Goal: Task Accomplishment & Management: Manage account settings

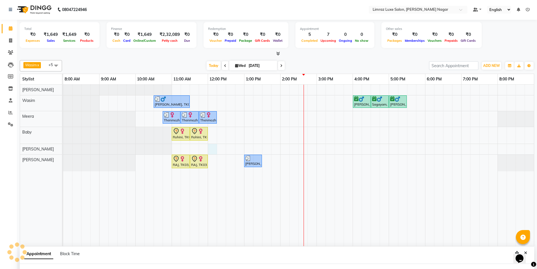
select select "74163"
select select "tentative"
select select "720"
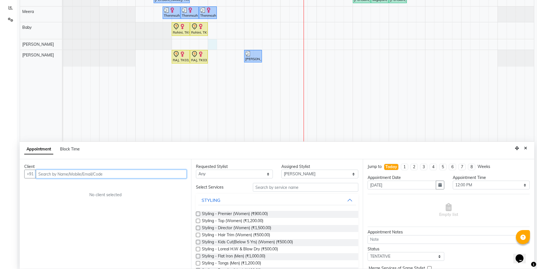
scroll to position [106, 0]
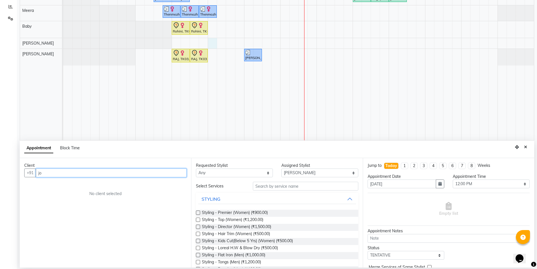
type input "j"
click at [151, 170] on input "text" at bounding box center [111, 172] width 151 height 9
click at [49, 172] on input "701096441" at bounding box center [100, 172] width 128 height 9
click at [50, 172] on input "701096441" at bounding box center [100, 172] width 128 height 9
click at [44, 173] on input "701096441" at bounding box center [100, 172] width 128 height 9
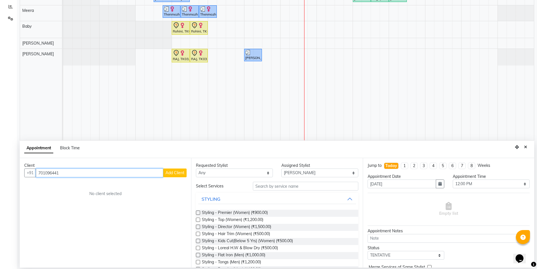
click at [66, 173] on input "701096441" at bounding box center [100, 172] width 128 height 9
type input "7010964411"
click at [174, 175] on button "Add Client" at bounding box center [174, 172] width 23 height 9
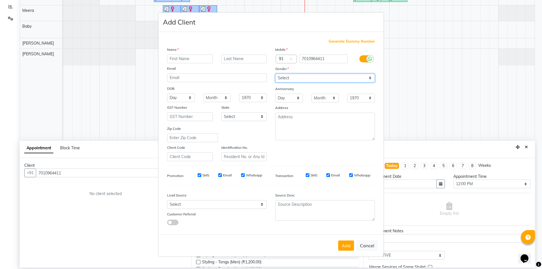
click at [286, 78] on select "Select Male Female Other Prefer Not To Say" at bounding box center [325, 78] width 100 height 9
select select "female"
click at [275, 74] on select "Select Male Female Other Prefer Not To Say" at bounding box center [325, 78] width 100 height 9
click at [207, 61] on input "text" at bounding box center [190, 58] width 46 height 9
type input "Rassmi"
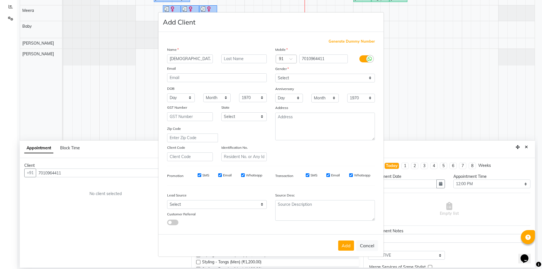
click at [200, 173] on div "SMS" at bounding box center [199, 175] width 19 height 5
click at [206, 175] on label "SMS" at bounding box center [205, 175] width 7 height 5
click at [201, 175] on input "SMS" at bounding box center [199, 175] width 4 height 4
checkbox input "false"
click at [226, 178] on div "SMS Email Whatsapp" at bounding box center [226, 177] width 90 height 8
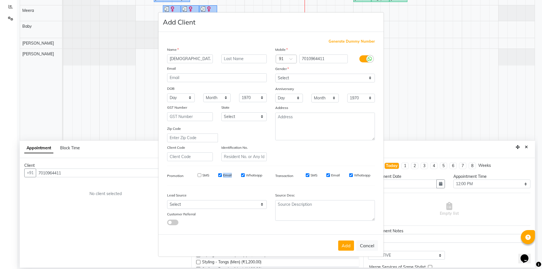
click at [228, 176] on div "SMS Email Whatsapp" at bounding box center [226, 177] width 90 height 8
click at [228, 175] on label "Email" at bounding box center [227, 175] width 9 height 5
click at [222, 175] on input "Email" at bounding box center [220, 175] width 4 height 4
checkbox input "false"
click at [244, 176] on input "Whatsapp" at bounding box center [243, 175] width 4 height 4
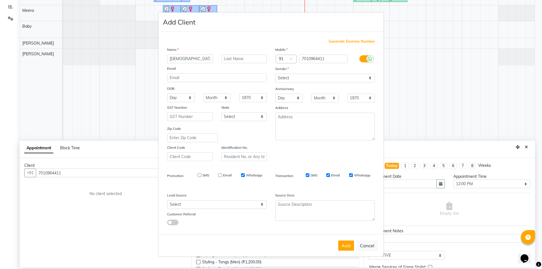
checkbox input "false"
click at [315, 176] on label "SMS" at bounding box center [313, 175] width 7 height 5
click at [309, 176] on input "SMS" at bounding box center [308, 175] width 4 height 4
checkbox input "false"
click at [331, 175] on div "Email" at bounding box center [333, 175] width 14 height 5
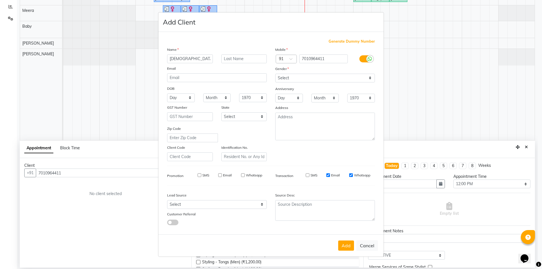
click at [331, 174] on label "Email" at bounding box center [335, 175] width 9 height 5
click at [330, 174] on input "Email" at bounding box center [328, 175] width 4 height 4
checkbox input "false"
click at [357, 175] on label "Whatsapp" at bounding box center [362, 175] width 16 height 5
click at [353, 175] on input "Whatsapp" at bounding box center [351, 175] width 4 height 4
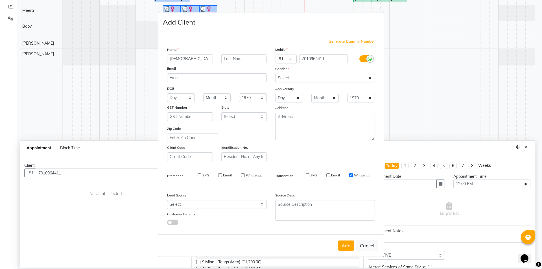
checkbox input "false"
drag, startPoint x: 331, startPoint y: 60, endPoint x: 241, endPoint y: 53, distance: 90.5
click at [241, 53] on div "Name Rassmi Email DOB Day 01 02 03 04 05 06 07 08 09 10 11 12 13 14 15 16 17 18…" at bounding box center [271, 104] width 216 height 115
click at [342, 244] on button "Add" at bounding box center [346, 245] width 16 height 10
type input "70******11"
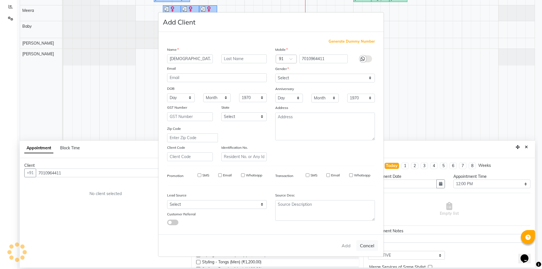
select select
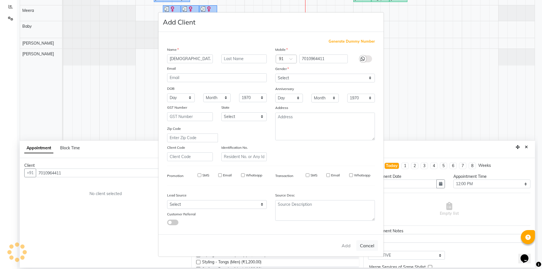
select select
checkbox input "false"
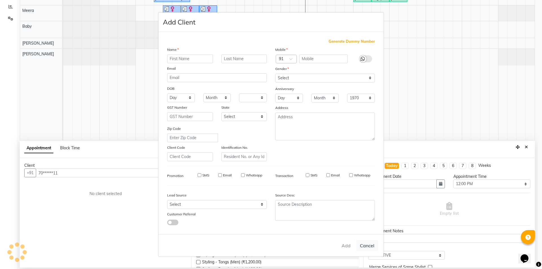
checkbox input "false"
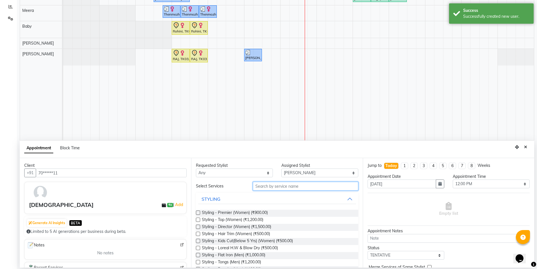
click at [302, 189] on input "text" at bounding box center [306, 186] width 106 height 9
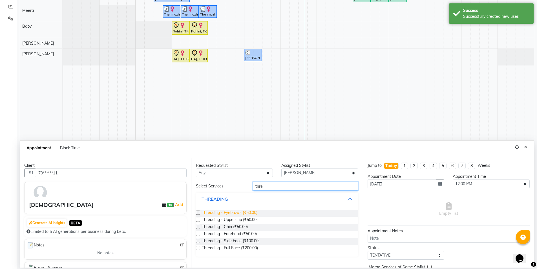
type input "thre"
click at [253, 212] on span "Threading - Eyebrows (₹50.00)" at bounding box center [230, 213] width 56 height 7
checkbox input "false"
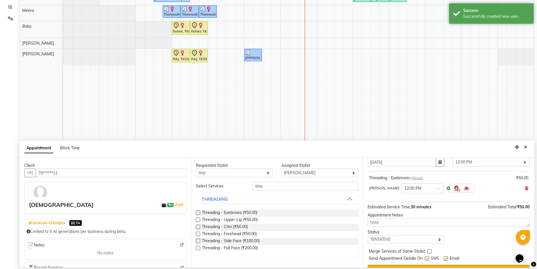
scroll to position [34, 0]
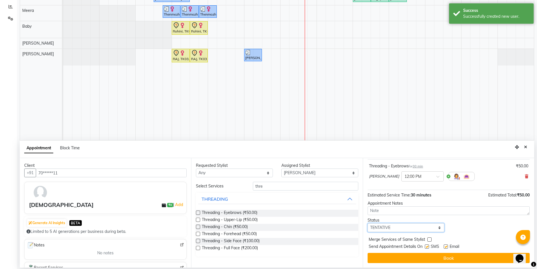
click at [409, 231] on select "Select TENTATIVE CONFIRM CHECK-IN UPCOMING" at bounding box center [406, 227] width 77 height 9
select select "check-in"
click at [368, 223] on select "Select TENTATIVE CONFIRM CHECK-IN UPCOMING" at bounding box center [406, 227] width 77 height 9
click at [430, 247] on div "SMS" at bounding box center [434, 246] width 19 height 7
click at [429, 245] on label at bounding box center [427, 246] width 4 height 4
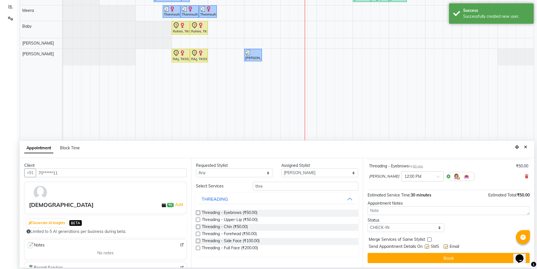
click at [429, 245] on input "checkbox" at bounding box center [427, 247] width 4 height 4
checkbox input "false"
click at [446, 246] on label at bounding box center [446, 246] width 4 height 4
click at [446, 246] on input "checkbox" at bounding box center [446, 247] width 4 height 4
checkbox input "false"
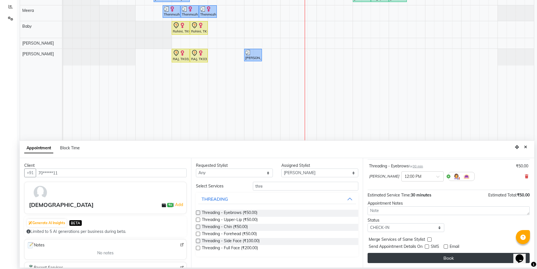
click at [434, 256] on button "Book" at bounding box center [449, 258] width 162 height 10
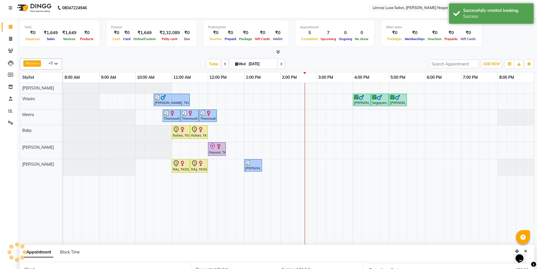
scroll to position [0, 0]
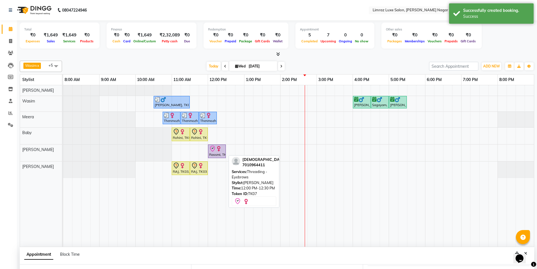
click at [219, 152] on div "Rassmi, TK07, 12:00 PM-12:30 PM, Threading - Eyebrows" at bounding box center [217, 151] width 17 height 12
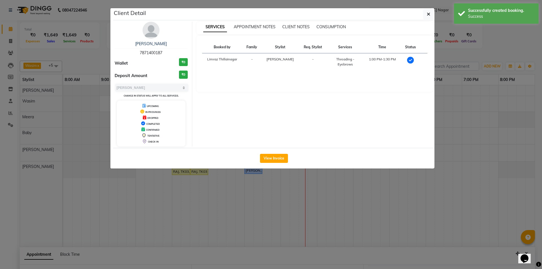
select select "8"
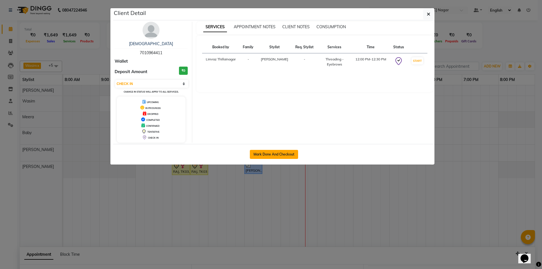
click at [262, 156] on button "Mark Done And Checkout" at bounding box center [274, 154] width 48 height 9
select select "service"
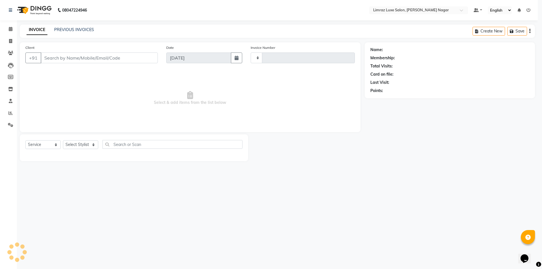
type input "0411"
select select "7280"
type input "70******11"
select select "74163"
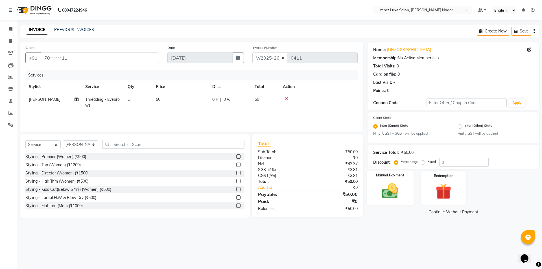
click at [395, 185] on img at bounding box center [390, 191] width 26 height 19
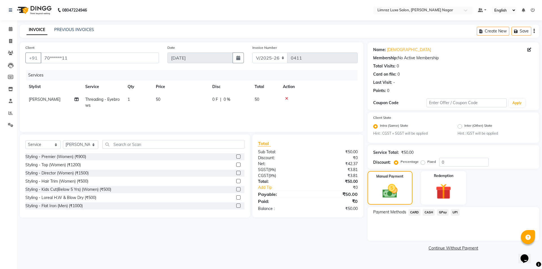
click at [445, 213] on span "GPay" at bounding box center [443, 212] width 12 height 6
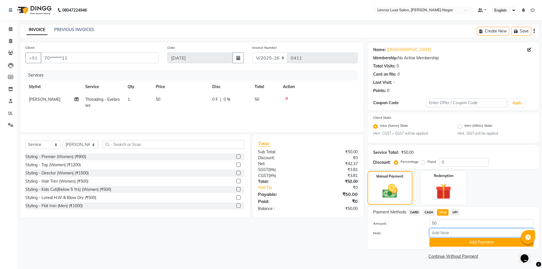
click at [446, 233] on input "Note:" at bounding box center [481, 232] width 104 height 9
type input "gpay mam"
click at [460, 245] on button "Add Payment" at bounding box center [481, 242] width 104 height 9
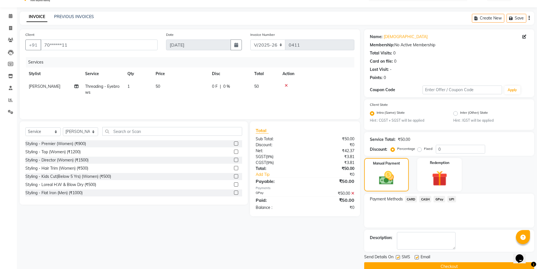
scroll to position [23, 0]
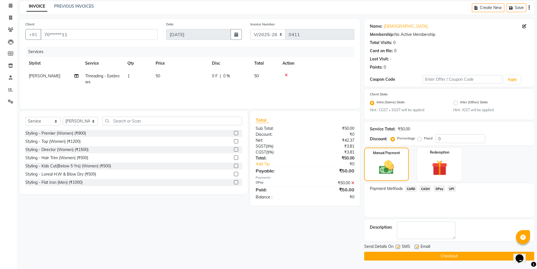
click at [401, 245] on div "SMS" at bounding box center [405, 246] width 19 height 7
click at [424, 248] on span "Email" at bounding box center [426, 246] width 10 height 7
click at [417, 249] on label at bounding box center [417, 247] width 4 height 4
click at [417, 249] on input "checkbox" at bounding box center [417, 247] width 4 height 4
checkbox input "false"
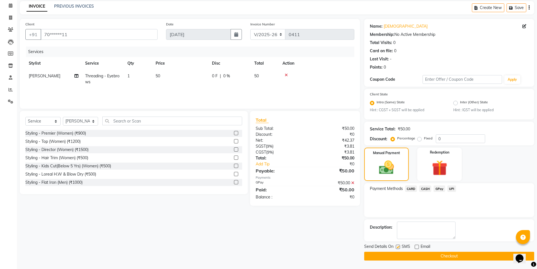
click at [399, 245] on label at bounding box center [398, 247] width 4 height 4
click at [399, 245] on input "checkbox" at bounding box center [398, 247] width 4 height 4
checkbox input "false"
click at [410, 256] on button "Checkout" at bounding box center [449, 256] width 170 height 9
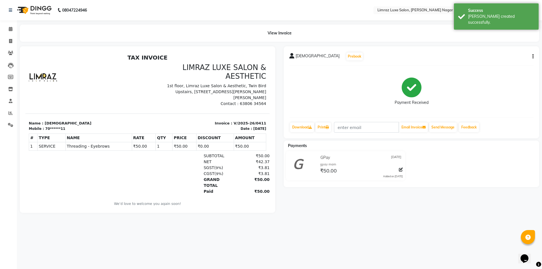
click at [27, 11] on img at bounding box center [33, 10] width 39 height 16
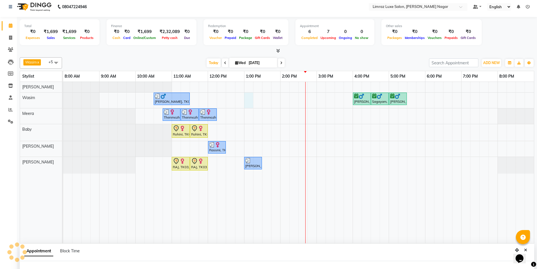
select select "74165"
select select "tentative"
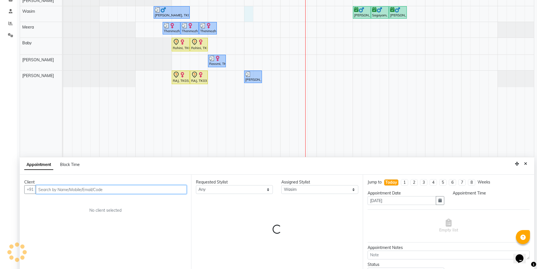
select select "780"
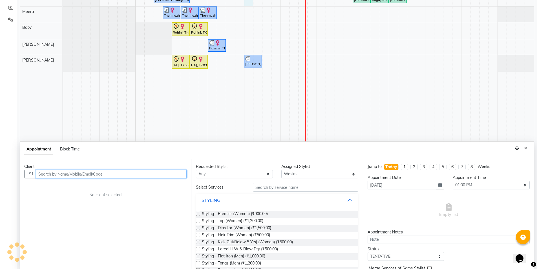
scroll to position [106, 0]
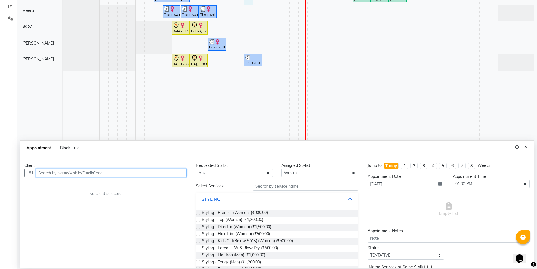
click at [165, 174] on input "text" at bounding box center [111, 172] width 151 height 9
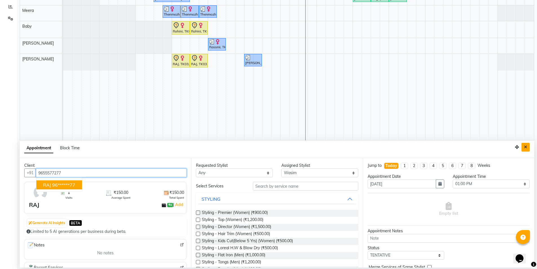
type input "9655577277"
click at [525, 149] on button "Close" at bounding box center [526, 147] width 8 height 9
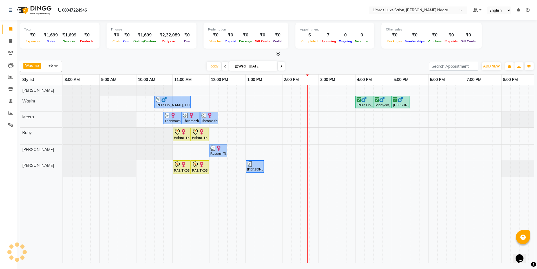
scroll to position [0, 0]
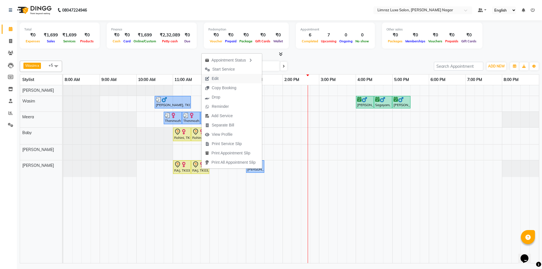
click at [228, 74] on button "Edit" at bounding box center [231, 78] width 60 height 9
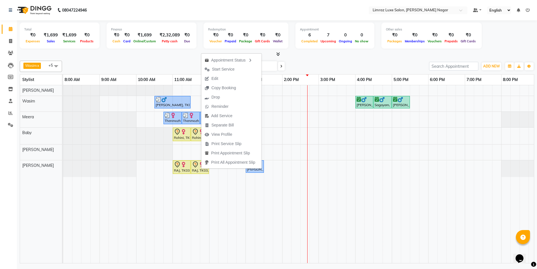
select select "tentative"
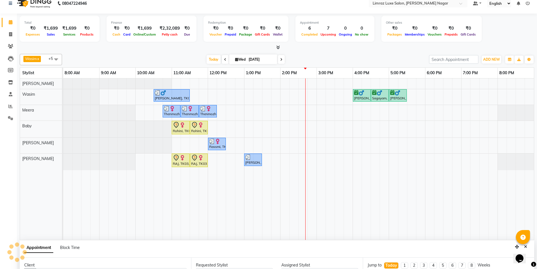
select select "660"
select select "89894"
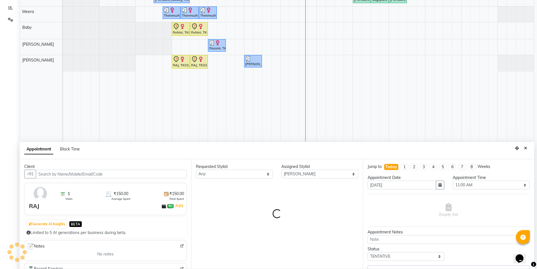
select select "3648"
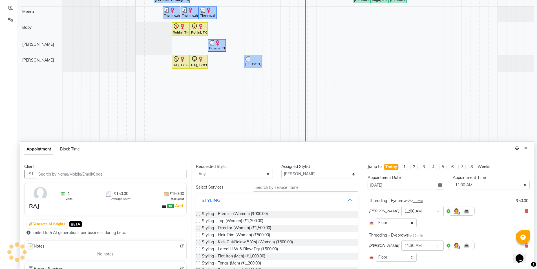
scroll to position [106, 0]
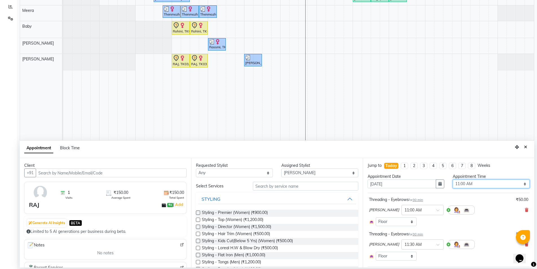
click at [480, 185] on select "Select 09:00 AM 09:15 AM 09:30 AM 09:45 AM 10:00 AM 10:15 AM 10:30 AM 10:45 AM …" at bounding box center [491, 183] width 77 height 9
select select "750"
click at [453, 179] on select "Select 09:00 AM 09:15 AM 09:30 AM 09:45 AM 10:00 AM 10:15 AM 10:30 AM 10:45 AM …" at bounding box center [491, 183] width 77 height 9
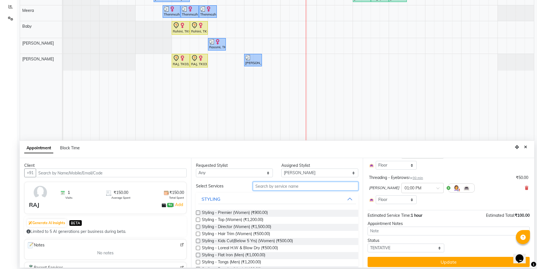
click at [290, 184] on input "text" at bounding box center [306, 186] width 106 height 9
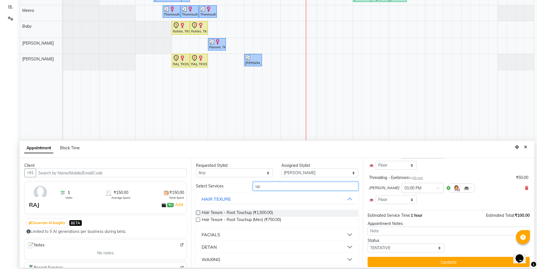
type input "u"
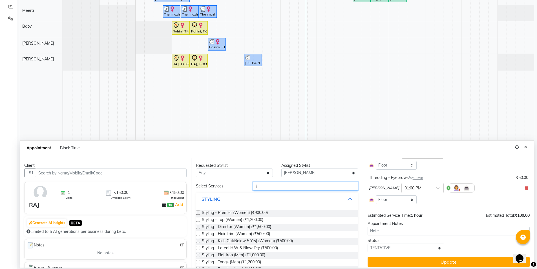
type input "l"
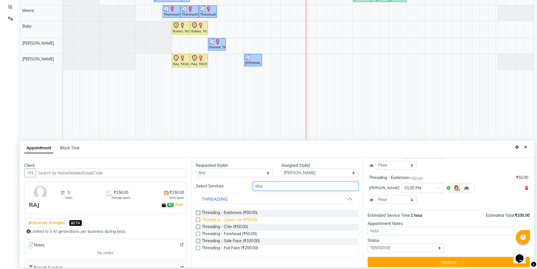
type input "thre"
click at [246, 218] on span "Threading - Upper-Lip (₹50.00)" at bounding box center [230, 220] width 56 height 7
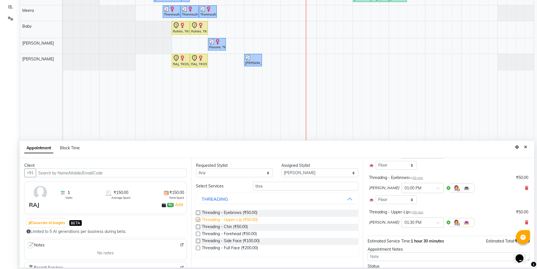
checkbox input "false"
click at [248, 234] on span "Threading - Forehead (₹50.00)" at bounding box center [229, 234] width 55 height 7
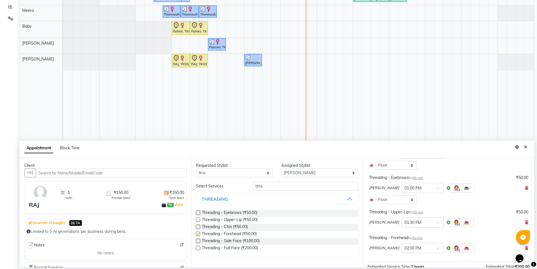
checkbox input "false"
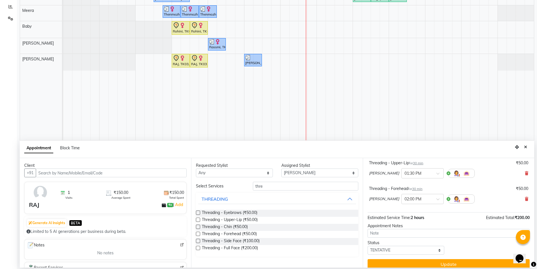
scroll to position [112, 0]
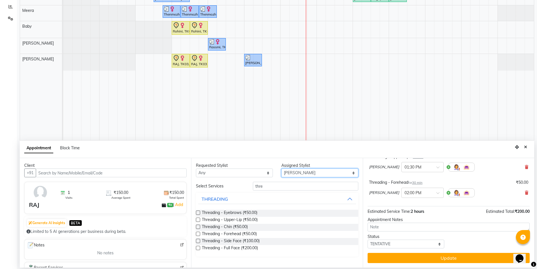
click at [317, 174] on select "Select Amir Anand Azim Baby Bharathi bishal david Jothi Karthiga Keerthana Limr…" at bounding box center [320, 172] width 77 height 9
click at [321, 172] on select "Select Amir Anand Azim Baby Bharathi bishal david Jothi Karthiga Keerthana Limr…" at bounding box center [320, 172] width 77 height 9
select select "74165"
click at [282, 168] on select "Select Amir Anand Azim Baby Bharathi bishal david Jothi Karthiga Keerthana Limr…" at bounding box center [320, 172] width 77 height 9
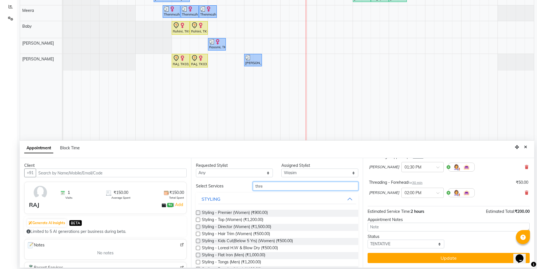
click at [293, 185] on input "thre" at bounding box center [306, 186] width 106 height 9
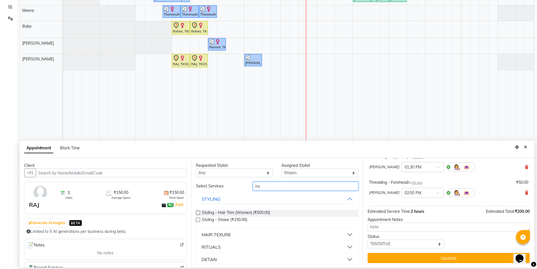
type input "h"
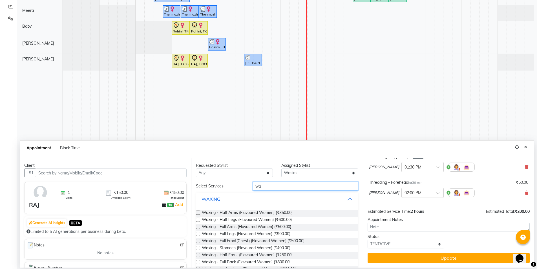
type input "w"
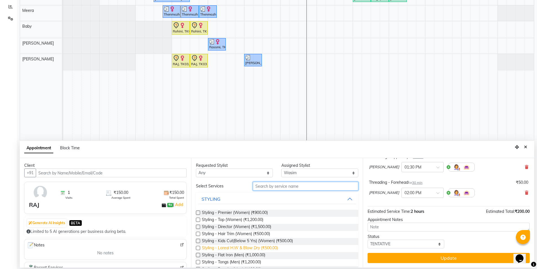
scroll to position [56, 0]
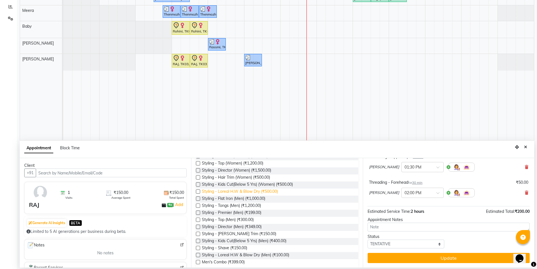
click at [268, 191] on span "Styling - Loreal H.W & Blow Dry (₹500.00)" at bounding box center [240, 191] width 76 height 7
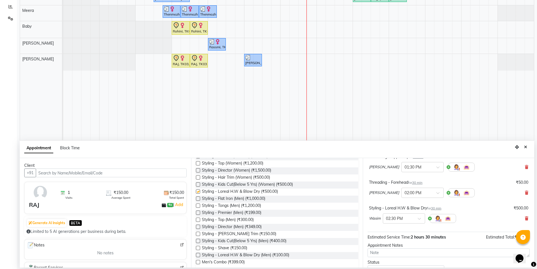
checkbox input "false"
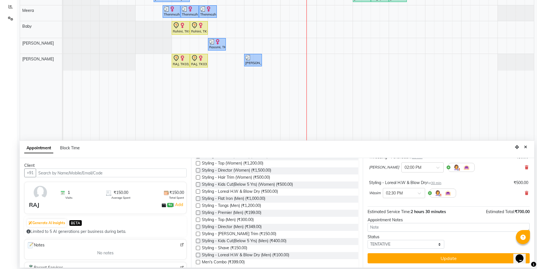
scroll to position [137, 0]
click at [434, 245] on select "Select TENTATIVE CONFIRM CHECK-IN UPCOMING" at bounding box center [406, 244] width 77 height 9
select select "check-in"
click at [368, 240] on select "Select TENTATIVE CONFIRM CHECK-IN UPCOMING" at bounding box center [406, 244] width 77 height 9
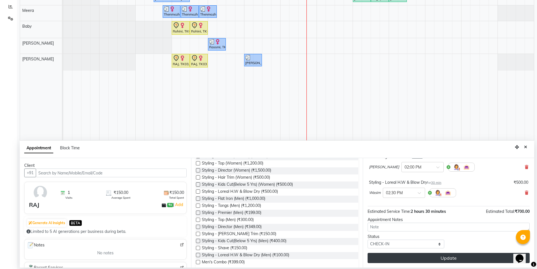
click at [446, 254] on button "Update" at bounding box center [449, 258] width 162 height 10
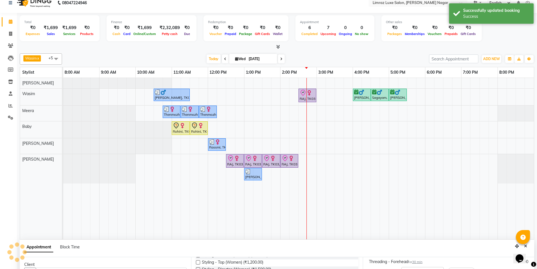
scroll to position [0, 0]
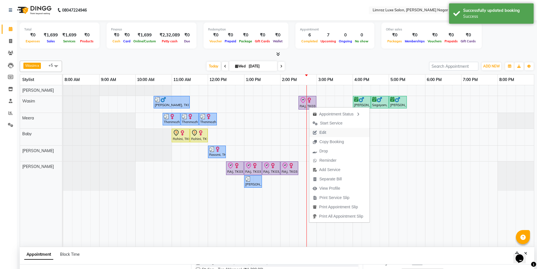
click at [333, 131] on button "Edit" at bounding box center [339, 132] width 60 height 9
select select "tentative"
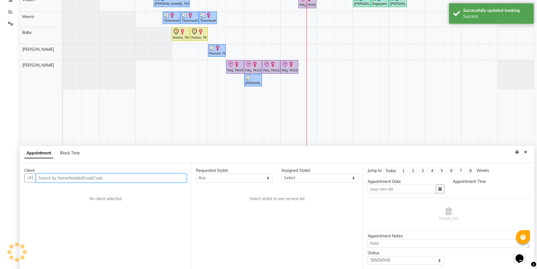
scroll to position [106, 0]
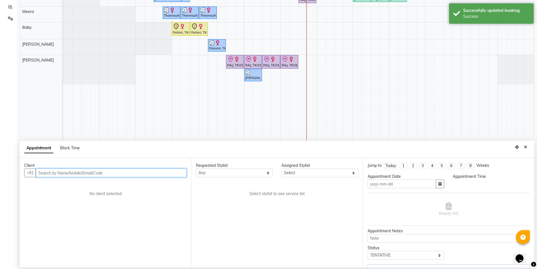
type input "03-09-2025"
select select "check-in"
select select "750"
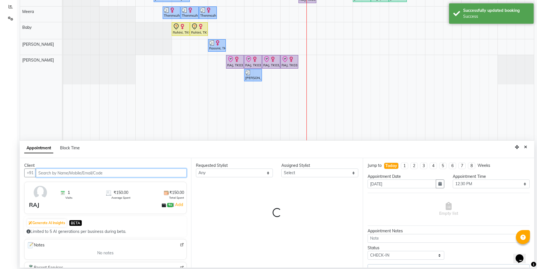
select select "74165"
select select "3648"
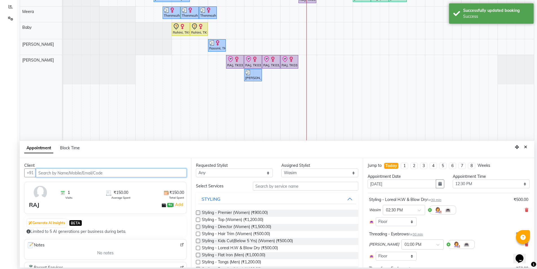
select select "3648"
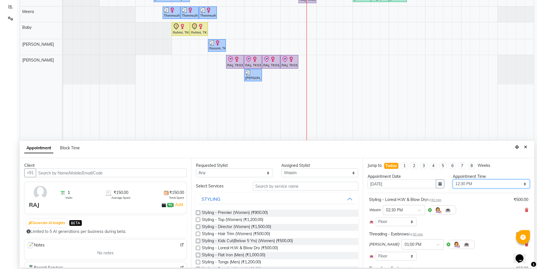
click at [494, 185] on select "Select 09:00 AM 09:15 AM 09:30 AM 09:45 AM 10:00 AM 10:15 AM 10:30 AM 10:45 AM …" at bounding box center [491, 183] width 77 height 9
select select "720"
click at [453, 179] on select "Select 09:00 AM 09:15 AM 09:30 AM 09:45 AM 10:00 AM 10:15 AM 10:30 AM 10:45 AM …" at bounding box center [491, 183] width 77 height 9
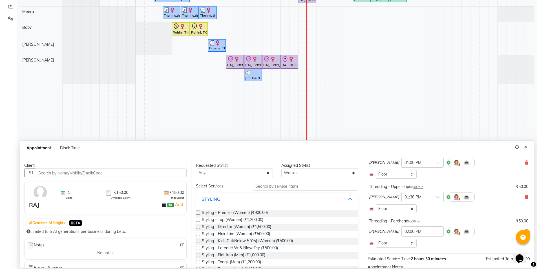
scroll to position [164, 0]
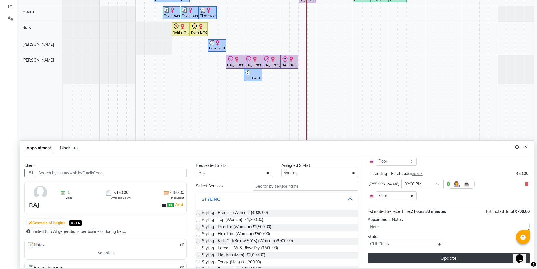
click at [461, 259] on button "Update" at bounding box center [449, 258] width 162 height 10
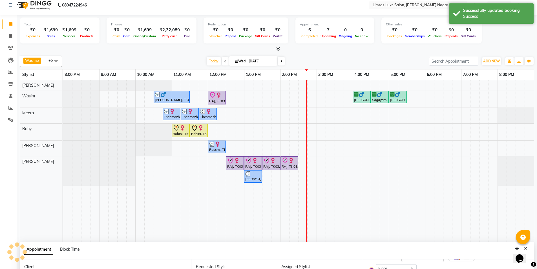
scroll to position [170, 0]
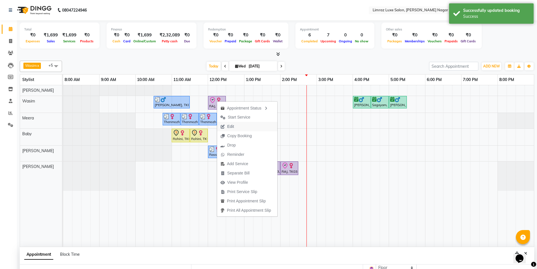
click at [247, 128] on button "Edit" at bounding box center [247, 126] width 60 height 9
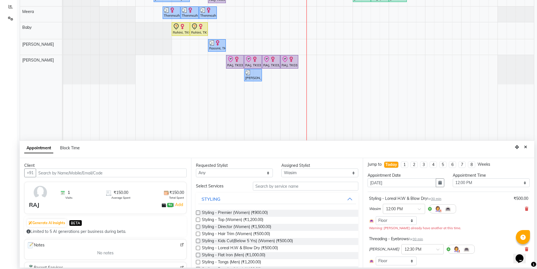
scroll to position [0, 0]
click at [416, 208] on div at bounding box center [404, 210] width 42 height 6
click at [403, 251] on div "12:45 PM" at bounding box center [404, 252] width 42 height 10
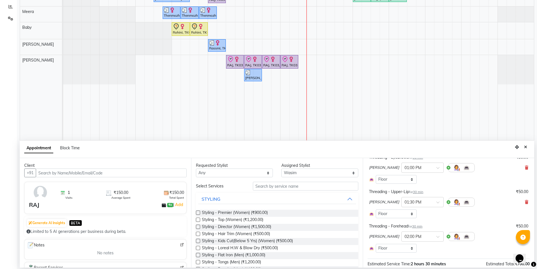
scroll to position [164, 0]
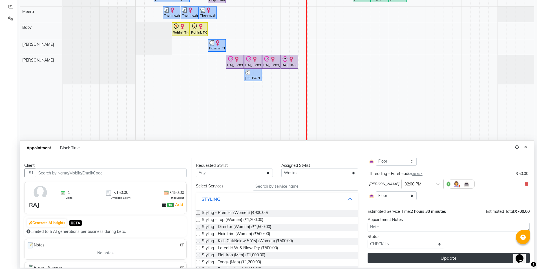
click at [444, 259] on button "Update" at bounding box center [449, 258] width 162 height 10
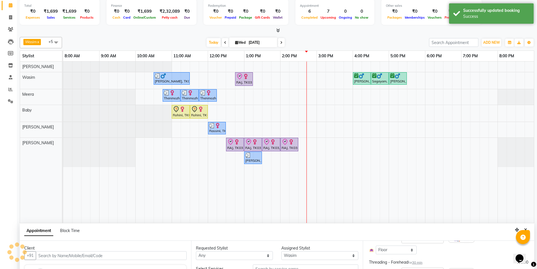
scroll to position [170, 0]
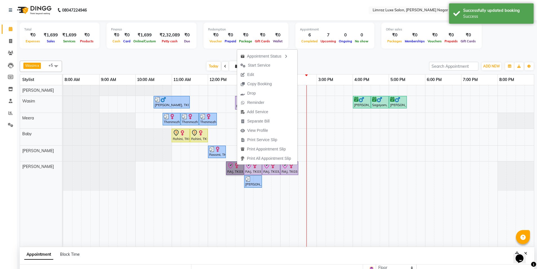
click at [333, 144] on div "Shiva, TK04, 10:30 AM-11:30 AM, Men's Combo RAJ, TK03, 12:45 PM-01:15 PM, Styli…" at bounding box center [298, 165] width 471 height 161
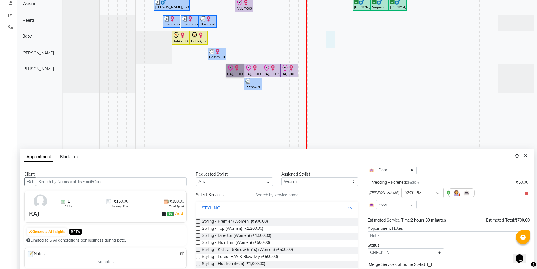
scroll to position [106, 0]
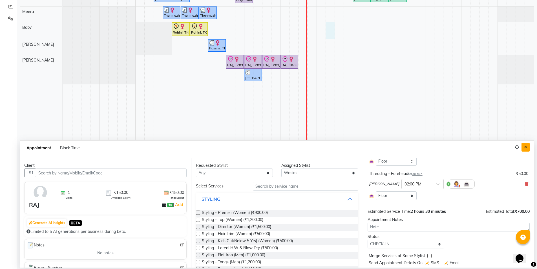
click at [528, 149] on button "Close" at bounding box center [526, 147] width 8 height 9
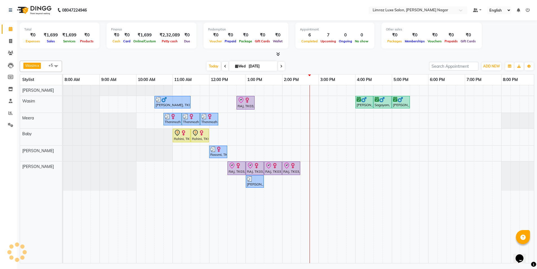
scroll to position [0, 0]
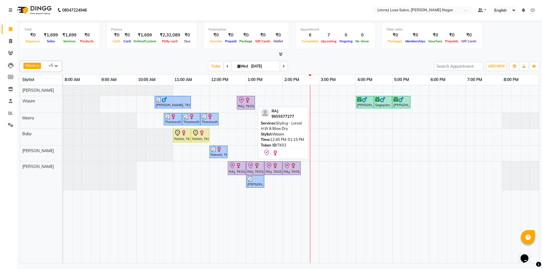
click at [243, 101] on icon at bounding box center [241, 100] width 5 height 6
select select "8"
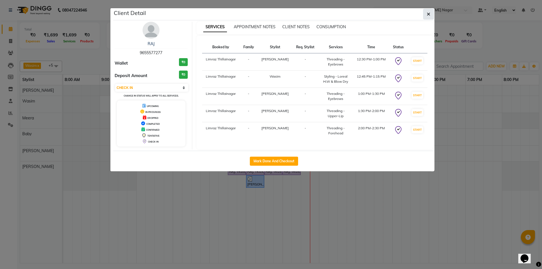
click at [431, 16] on button "button" at bounding box center [428, 14] width 11 height 11
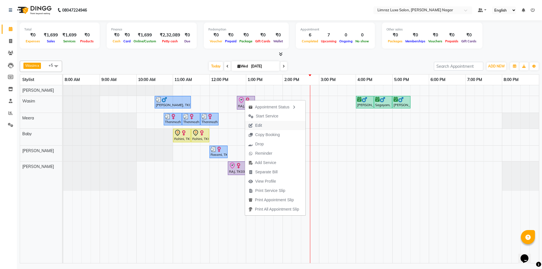
click at [260, 128] on span "Edit" at bounding box center [258, 125] width 7 height 6
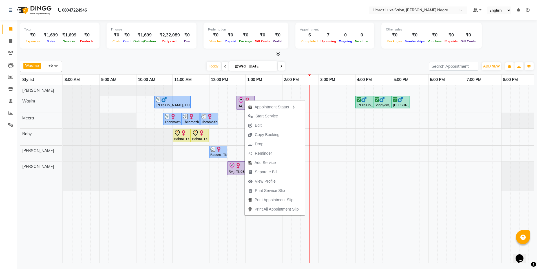
select select "tentative"
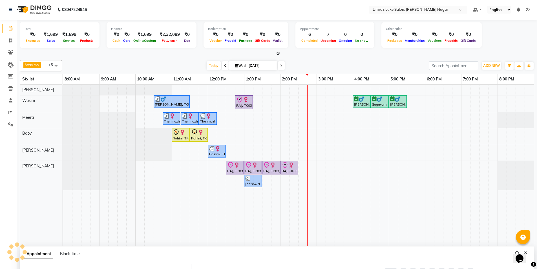
type input "03-09-2025"
select select "check-in"
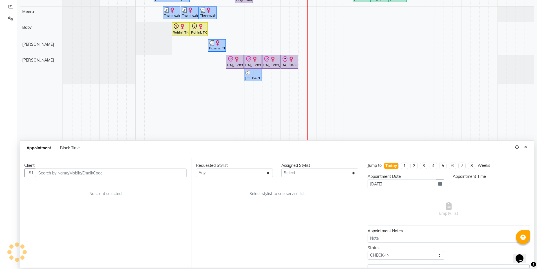
select select "89894"
select select "750"
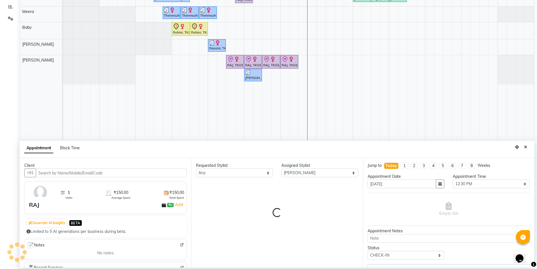
select select "3648"
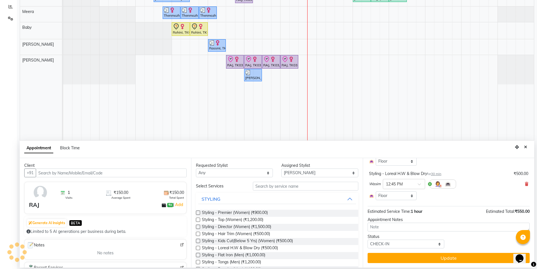
select select "3648"
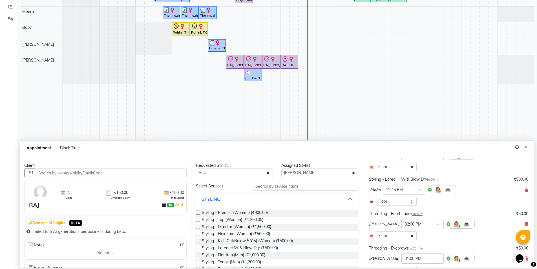
scroll to position [0, 0]
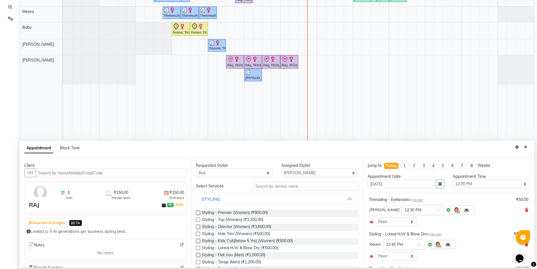
click at [405, 208] on input "text" at bounding box center [417, 210] width 25 height 6
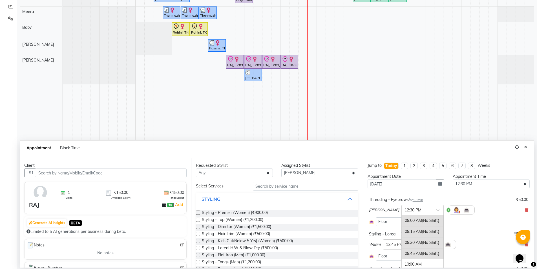
scroll to position [148, 0]
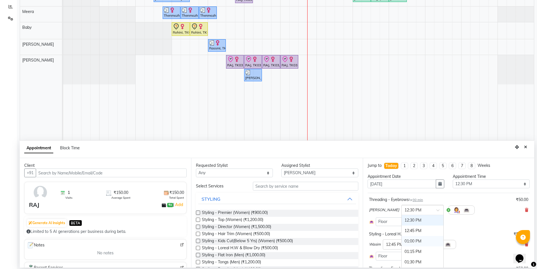
click at [402, 242] on div "01:00 PM" at bounding box center [423, 241] width 42 height 10
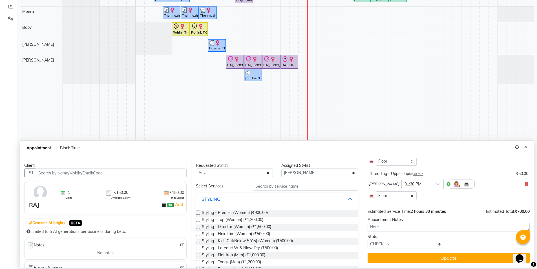
click at [429, 256] on button "Update" at bounding box center [449, 258] width 162 height 10
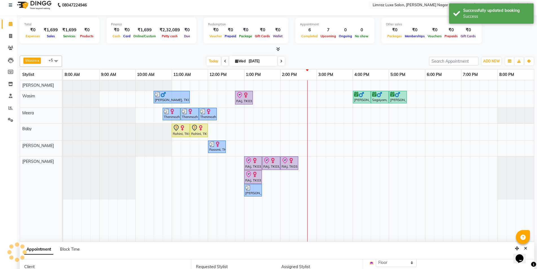
scroll to position [0, 0]
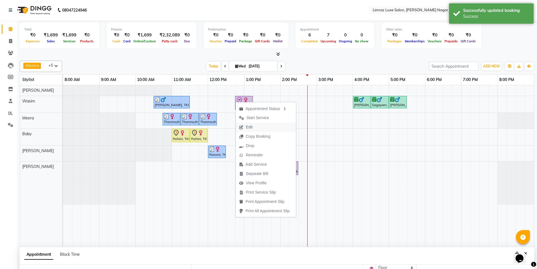
click at [268, 128] on button "Edit" at bounding box center [266, 126] width 60 height 9
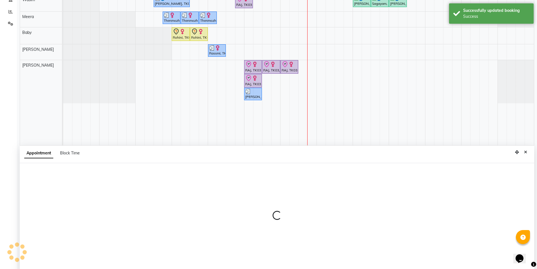
scroll to position [106, 0]
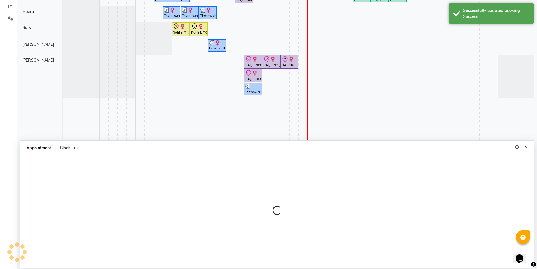
select select "check-in"
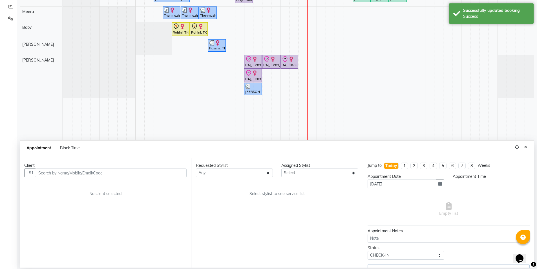
select select "89894"
select select "765"
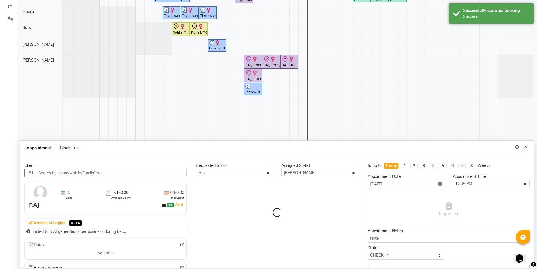
select select "3648"
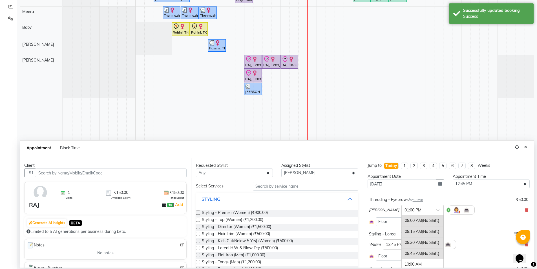
click at [407, 209] on input "text" at bounding box center [417, 210] width 25 height 6
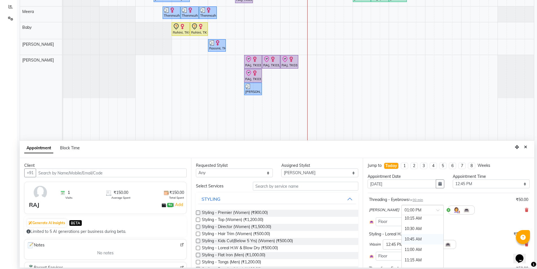
scroll to position [113, 0]
click at [402, 232] on div "12:00 PM" at bounding box center [423, 235] width 42 height 10
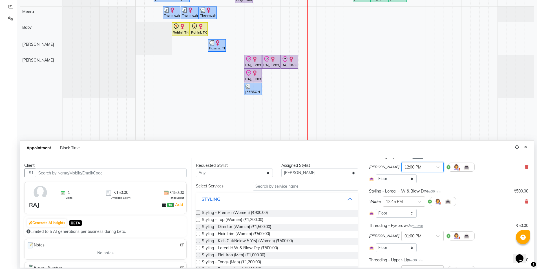
scroll to position [56, 0]
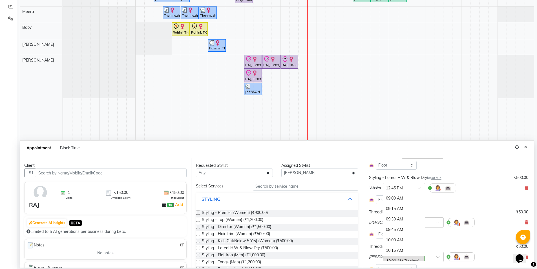
click at [413, 190] on div "× 12:45 PM" at bounding box center [399, 188] width 33 height 6
click at [403, 209] on div "01:00 PM" at bounding box center [404, 208] width 42 height 10
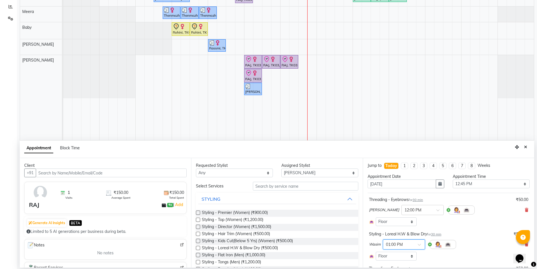
scroll to position [56, 0]
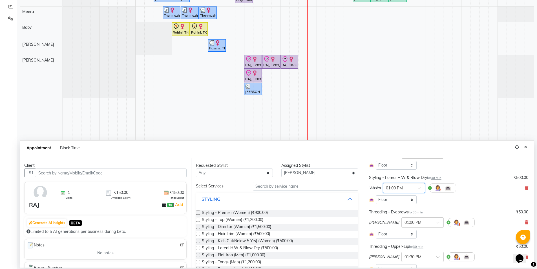
click at [408, 220] on div at bounding box center [423, 222] width 42 height 6
click at [402, 265] on div "12:30 PM" at bounding box center [423, 268] width 42 height 10
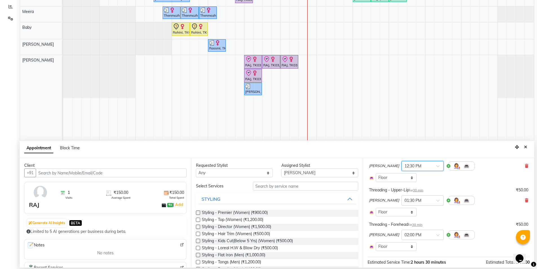
click at [405, 202] on input "text" at bounding box center [417, 200] width 25 height 6
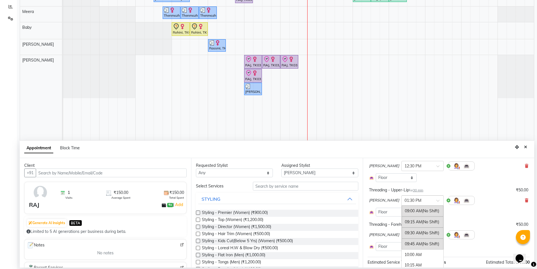
scroll to position [190, 0]
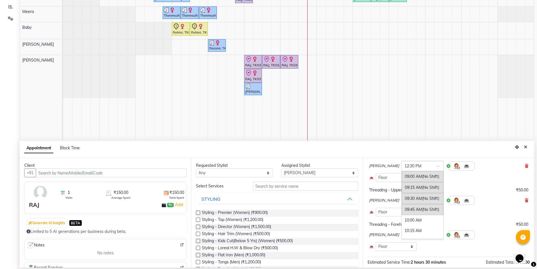
click at [402, 169] on div "× 12:30 PM" at bounding box center [423, 166] width 42 height 10
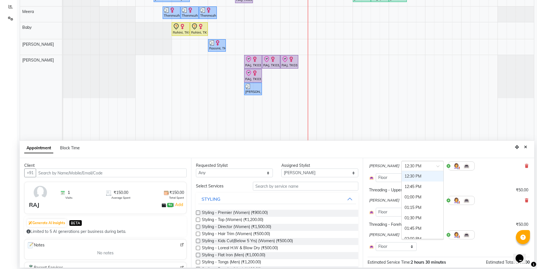
click at [404, 168] on div "× 12:30 PM" at bounding box center [418, 166] width 33 height 6
click at [405, 168] on input "text" at bounding box center [417, 165] width 25 height 6
click at [410, 166] on div at bounding box center [423, 165] width 42 height 6
click at [452, 174] on div "Select Room Floor" at bounding box center [448, 177] width 159 height 9
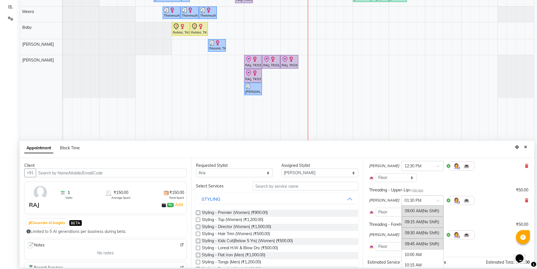
click at [405, 202] on input "text" at bounding box center [417, 200] width 25 height 6
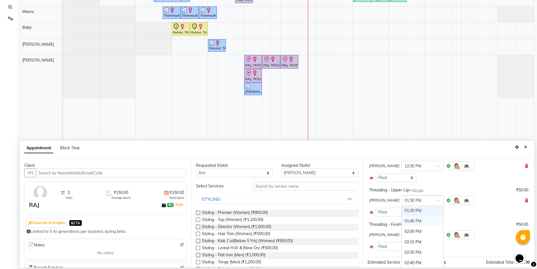
scroll to position [134, 0]
click at [402, 247] on div "01:00 PM" at bounding box center [423, 246] width 42 height 10
click at [410, 237] on div "× 02:00 PM" at bounding box center [418, 235] width 33 height 6
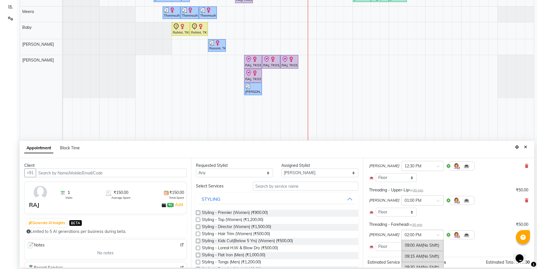
scroll to position [0, 0]
click at [402, 262] on div "02:30 PM" at bounding box center [423, 266] width 42 height 10
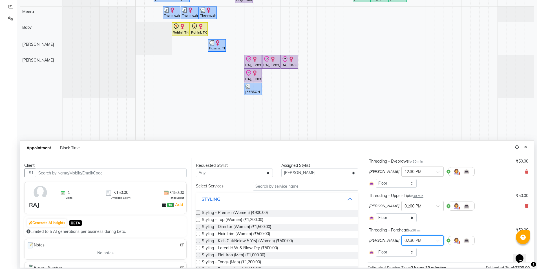
click at [405, 238] on input "text" at bounding box center [417, 240] width 25 height 6
click at [402, 256] on div "01:15 PM" at bounding box center [423, 255] width 42 height 10
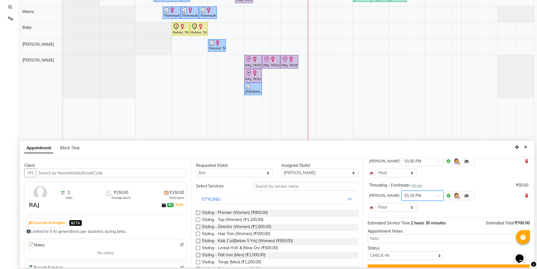
scroll to position [164, 0]
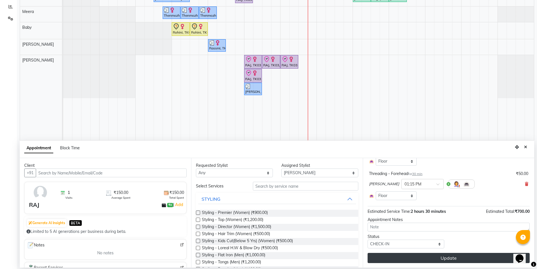
click at [422, 258] on button "Update" at bounding box center [449, 258] width 162 height 10
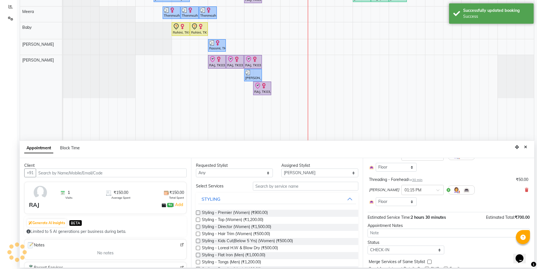
scroll to position [5, 0]
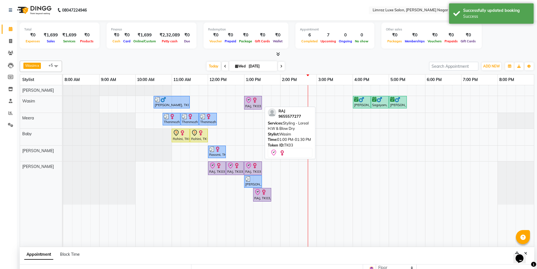
click at [259, 98] on div at bounding box center [253, 100] width 16 height 7
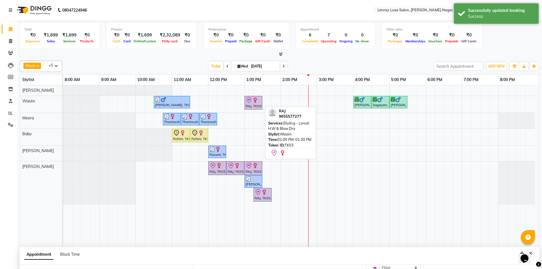
select select "8"
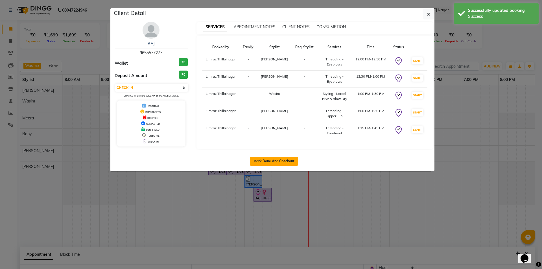
click at [297, 159] on button "Mark Done And Checkout" at bounding box center [274, 161] width 48 height 9
select select "service"
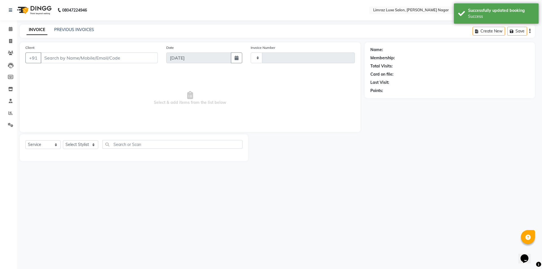
type input "0412"
select select "7280"
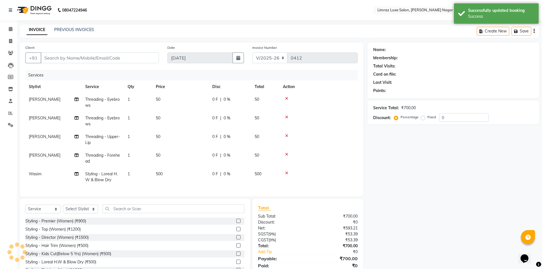
type input "96******77"
select select "74165"
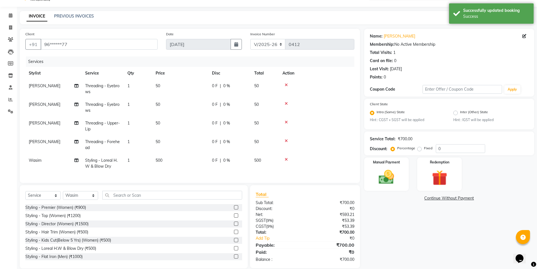
scroll to position [26, 0]
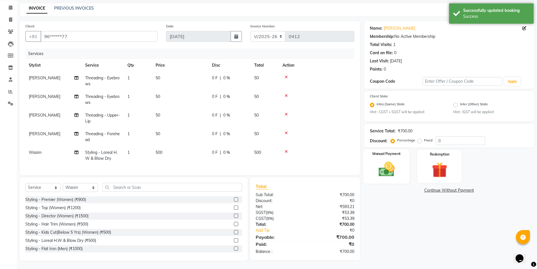
click at [397, 171] on img at bounding box center [387, 169] width 26 height 18
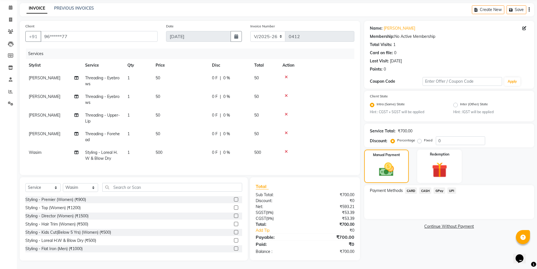
click at [439, 187] on span "GPay" at bounding box center [440, 190] width 12 height 6
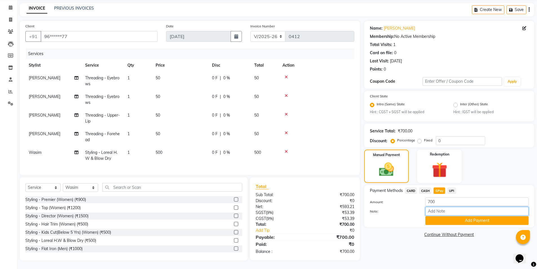
click at [460, 207] on input "Note:" at bounding box center [477, 211] width 103 height 9
type input "gpay mam"
click at [465, 218] on button "Add Payment" at bounding box center [477, 220] width 103 height 9
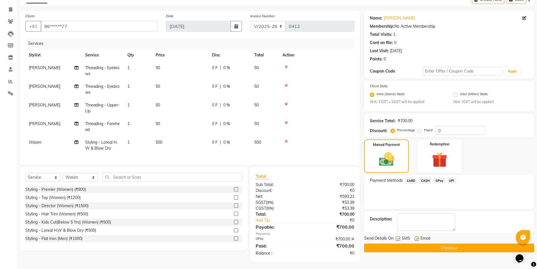
scroll to position [37, 0]
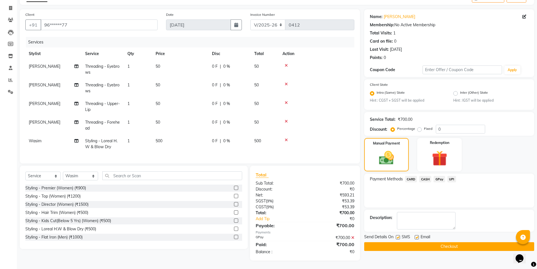
click at [417, 235] on label at bounding box center [417, 237] width 4 height 4
click at [417, 236] on input "checkbox" at bounding box center [417, 238] width 4 height 4
checkbox input "false"
click at [395, 234] on div "Send Details On SMS Email" at bounding box center [449, 237] width 170 height 7
click at [399, 235] on label at bounding box center [398, 237] width 4 height 4
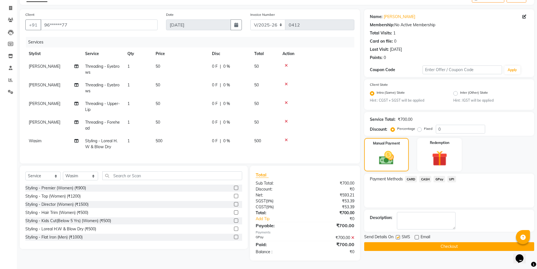
click at [399, 236] on input "checkbox" at bounding box center [398, 238] width 4 height 4
checkbox input "false"
click at [393, 242] on button "Checkout" at bounding box center [449, 246] width 170 height 9
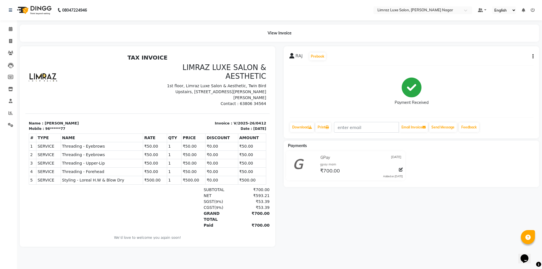
click at [33, 8] on img at bounding box center [33, 10] width 39 height 16
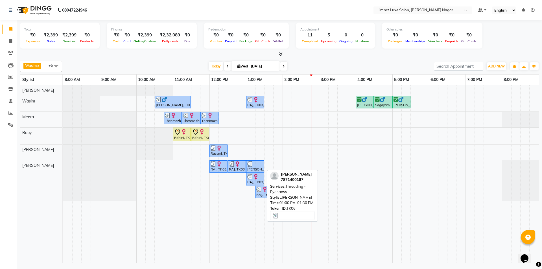
click at [259, 166] on div at bounding box center [255, 164] width 16 height 6
select select "3"
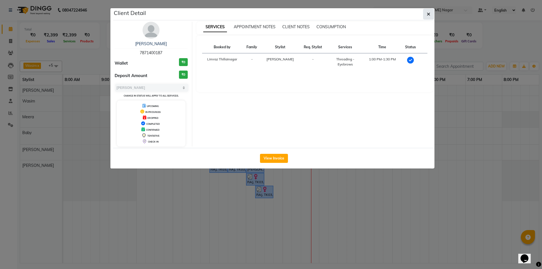
click at [431, 15] on button "button" at bounding box center [428, 14] width 11 height 11
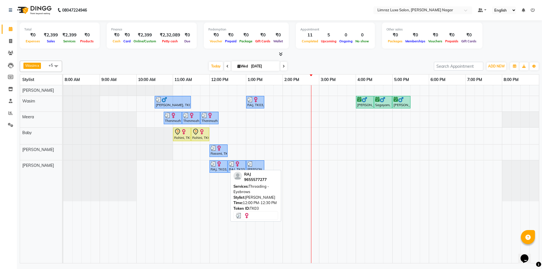
click at [223, 164] on div at bounding box center [218, 164] width 16 height 6
select select "3"
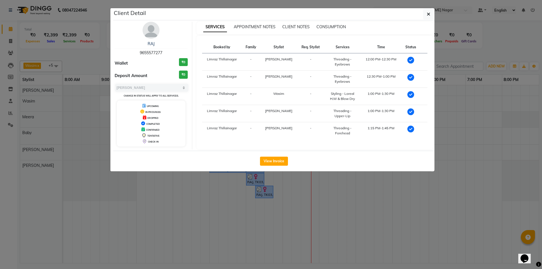
drag, startPoint x: 166, startPoint y: 54, endPoint x: 118, endPoint y: 50, distance: 47.5
click at [118, 50] on div "RAJ 9655577277" at bounding box center [151, 48] width 73 height 15
copy span "9655577277"
click at [428, 15] on icon "button" at bounding box center [428, 14] width 3 height 5
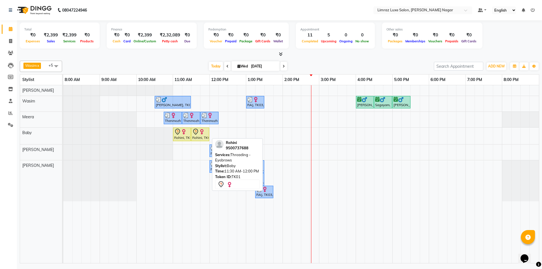
click at [199, 139] on div "Rohini, TK01, 11:30 AM-12:00 PM, Threading - Eyebrows" at bounding box center [200, 134] width 17 height 12
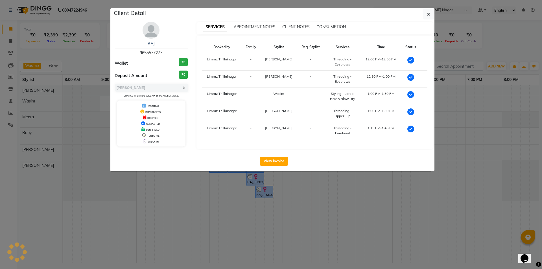
select select "7"
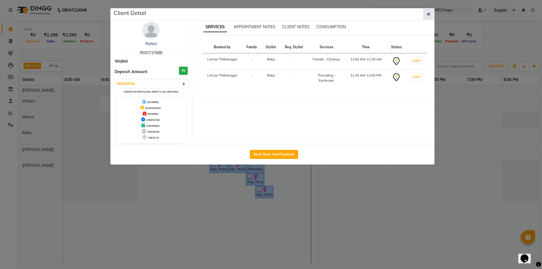
click at [427, 14] on icon "button" at bounding box center [428, 14] width 3 height 5
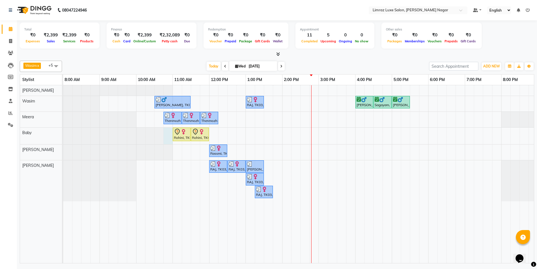
select select "74161"
select select "tentative"
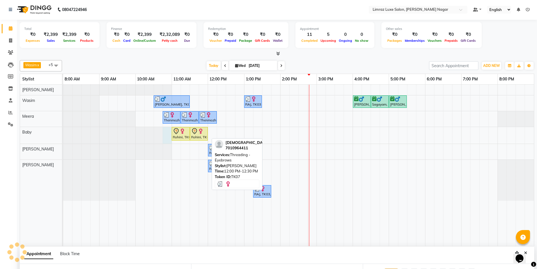
select select "645"
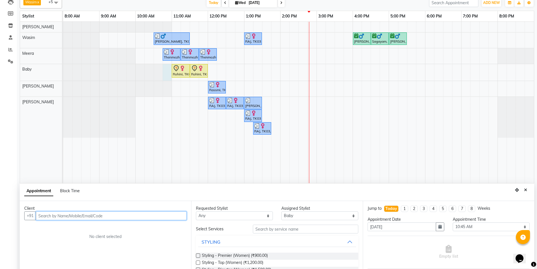
scroll to position [50, 0]
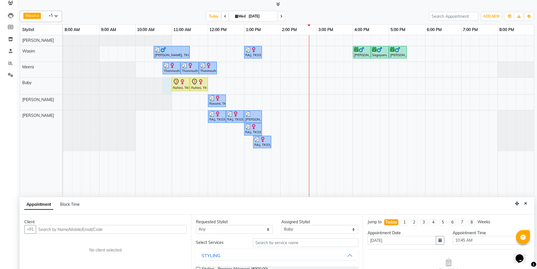
click at [526, 206] on button "Close" at bounding box center [526, 203] width 8 height 9
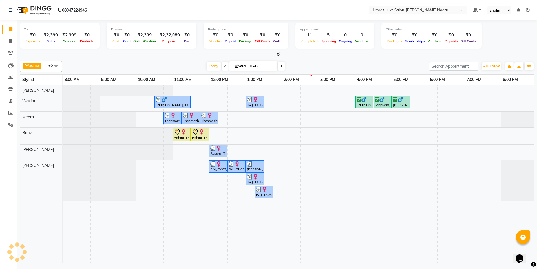
scroll to position [0, 0]
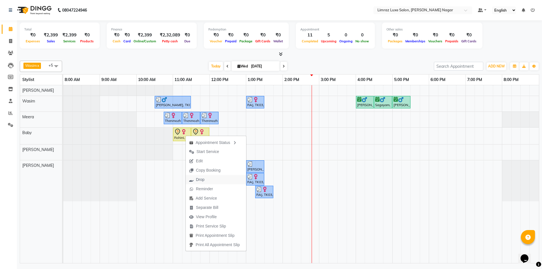
click at [210, 180] on button "Drop" at bounding box center [216, 179] width 60 height 9
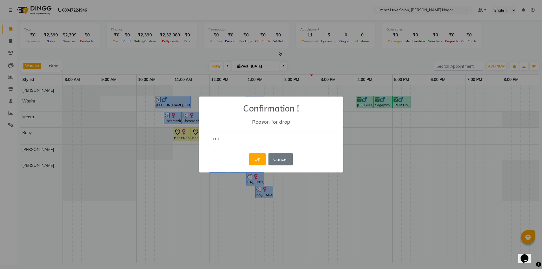
type input "Mistake"
click at [252, 155] on button "OK" at bounding box center [257, 159] width 16 height 12
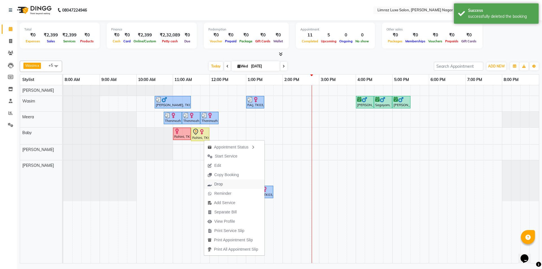
click at [229, 184] on button "Drop" at bounding box center [234, 183] width 60 height 9
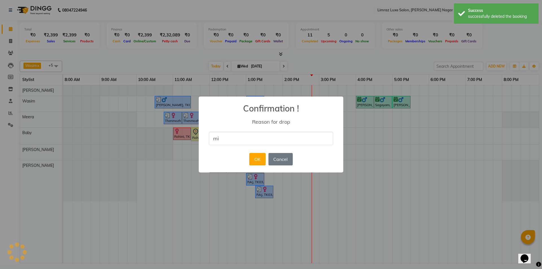
type input "mistake"
click at [253, 156] on button "OK" at bounding box center [257, 159] width 16 height 12
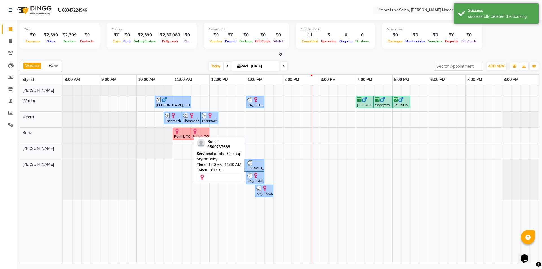
click at [183, 135] on div "Rohini, TK01, 11:00 AM-11:30 AM, Facials - Cleanup" at bounding box center [181, 133] width 17 height 11
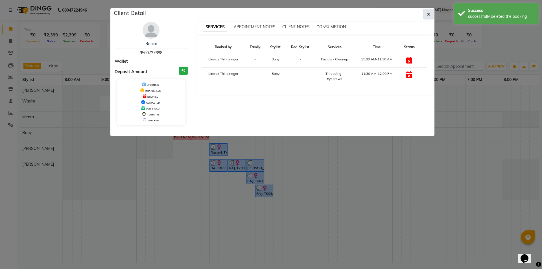
click at [427, 12] on icon "button" at bounding box center [428, 14] width 3 height 5
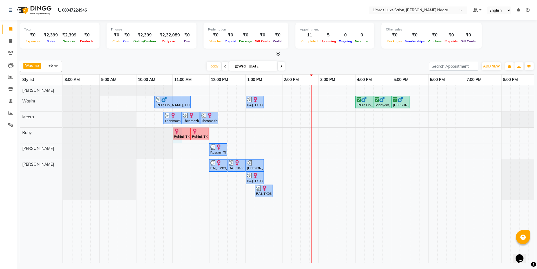
select select "74161"
select select "660"
select select "tentative"
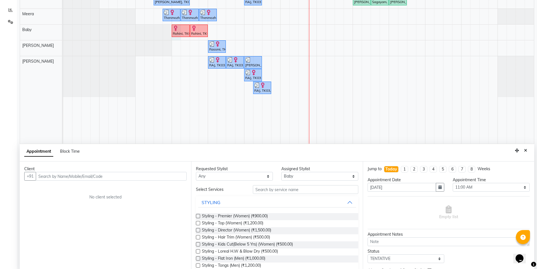
scroll to position [106, 0]
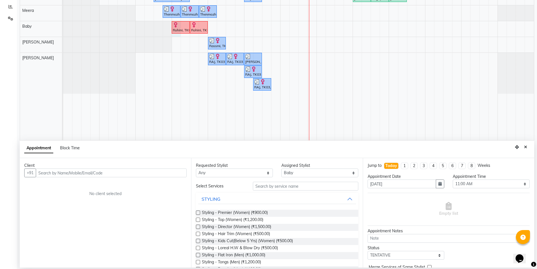
click at [161, 174] on input "text" at bounding box center [111, 172] width 151 height 9
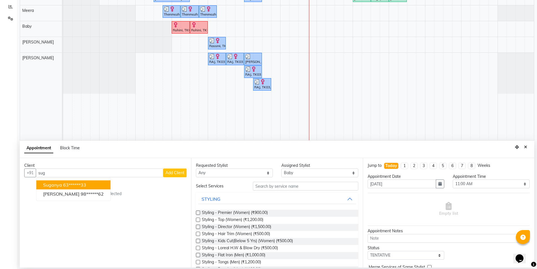
click at [76, 182] on button "suganya 63******33" at bounding box center [73, 184] width 74 height 9
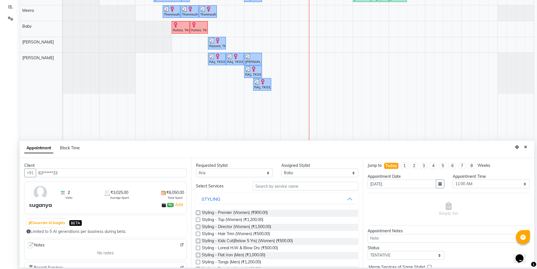
type input "63******33"
click at [299, 187] on input "text" at bounding box center [306, 186] width 106 height 9
type input "t"
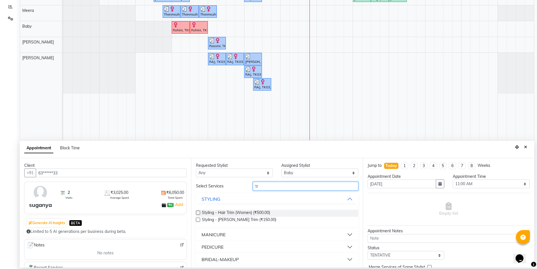
type input "t"
type input "tou"
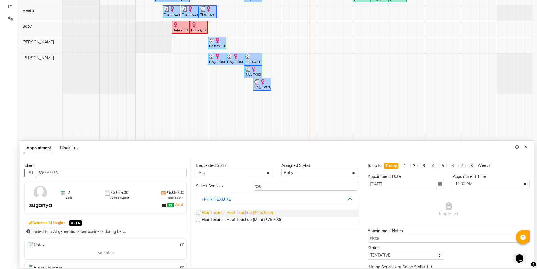
click at [260, 212] on span "Hair Texure - Root Touchup (₹1,500.00)" at bounding box center [237, 213] width 71 height 7
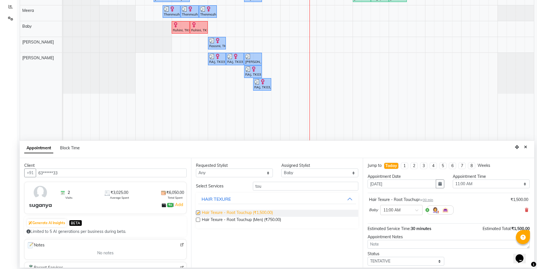
checkbox input "false"
click at [349, 188] on input "tou" at bounding box center [306, 186] width 106 height 9
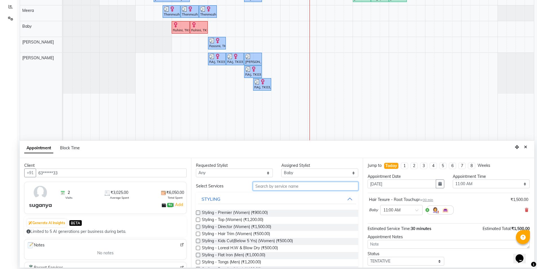
click at [313, 184] on input "text" at bounding box center [306, 186] width 106 height 9
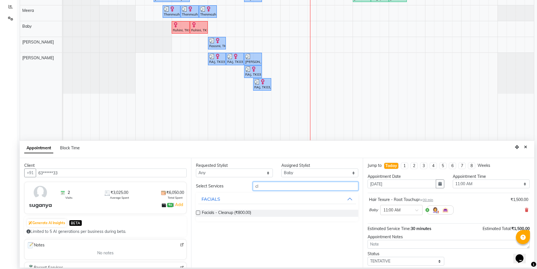
type input "c"
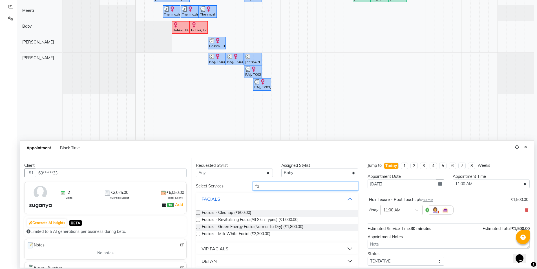
type input "f"
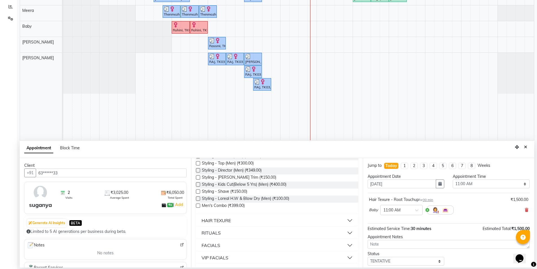
scroll to position [0, 0]
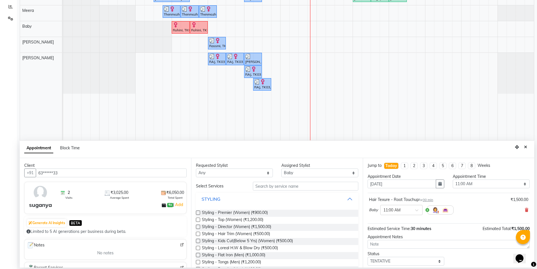
click at [239, 201] on button "STYLING" at bounding box center [277, 199] width 158 height 10
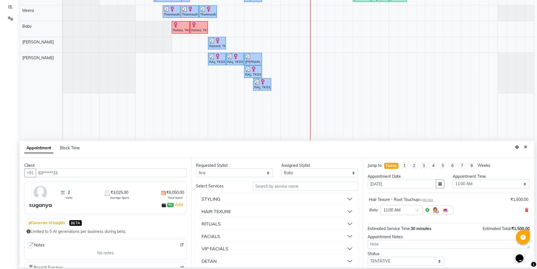
click at [235, 214] on button "HAIR TEXURE" at bounding box center [277, 211] width 158 height 10
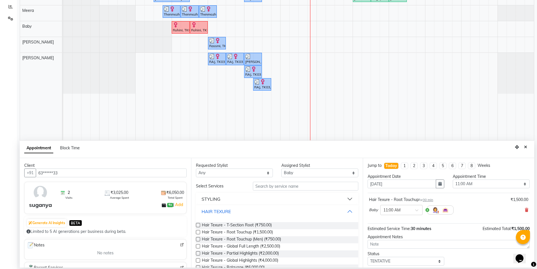
click at [237, 210] on button "HAIR TEXURE" at bounding box center [277, 211] width 158 height 10
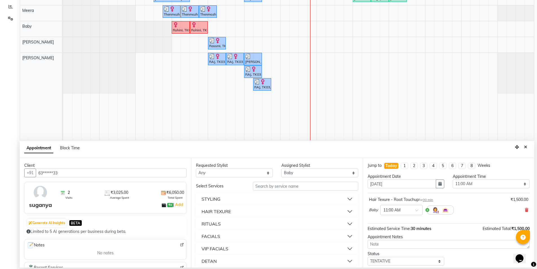
click at [232, 235] on button "FACIALS" at bounding box center [277, 236] width 158 height 10
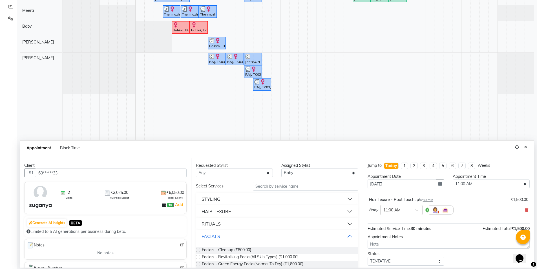
scroll to position [56, 0]
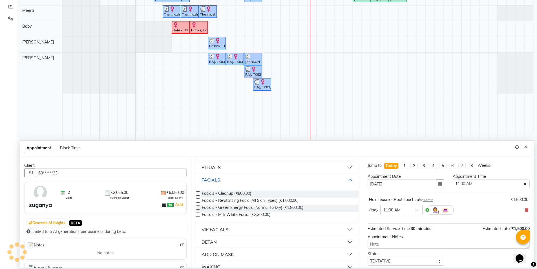
click at [282, 181] on button "FACIALS" at bounding box center [277, 180] width 158 height 10
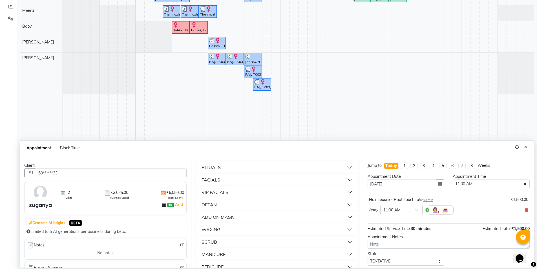
click at [279, 191] on button "VIP FACIALS" at bounding box center [277, 192] width 158 height 10
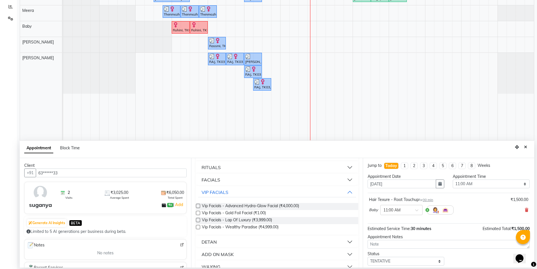
click at [282, 197] on div "VIP FACIALS" at bounding box center [277, 192] width 162 height 12
click at [278, 194] on button "VIP FACIALS" at bounding box center [277, 192] width 158 height 10
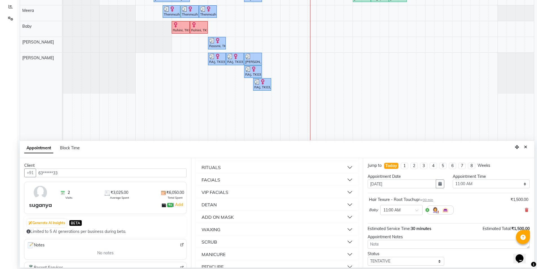
click at [268, 207] on button "DETAN" at bounding box center [277, 204] width 158 height 10
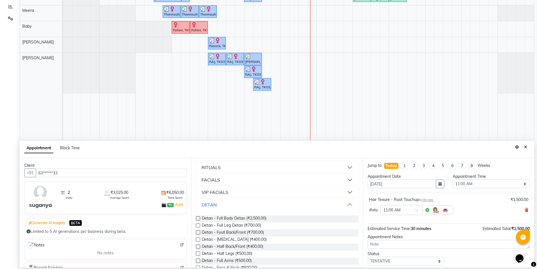
click at [269, 207] on button "DETAN" at bounding box center [277, 204] width 158 height 10
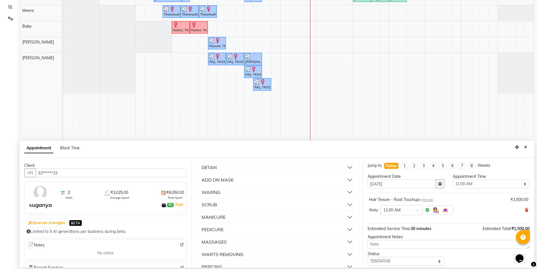
scroll to position [113, 0]
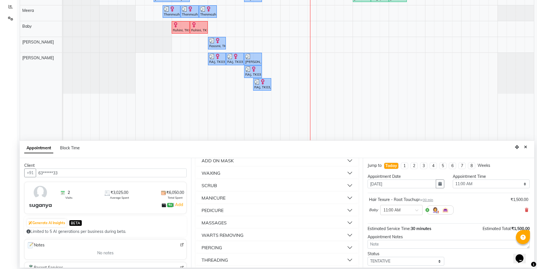
click at [254, 185] on button "SCRUB" at bounding box center [277, 185] width 158 height 10
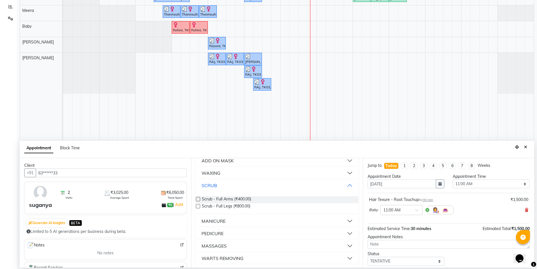
click at [254, 185] on button "SCRUB" at bounding box center [277, 185] width 158 height 10
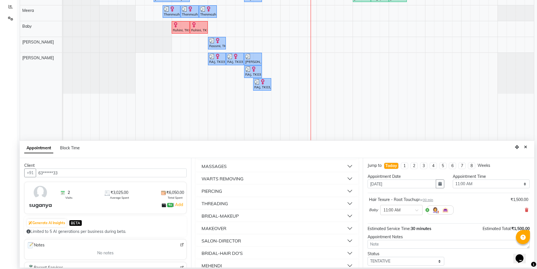
scroll to position [56, 0]
click at [258, 191] on button "VIP FACIALS" at bounding box center [277, 192] width 158 height 10
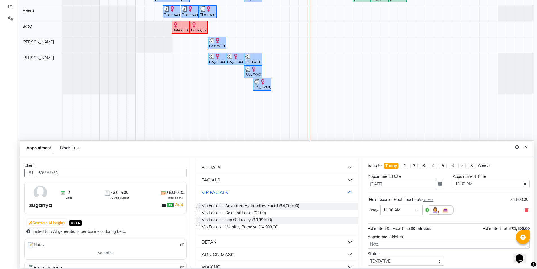
click at [258, 191] on button "VIP FACIALS" at bounding box center [277, 192] width 158 height 10
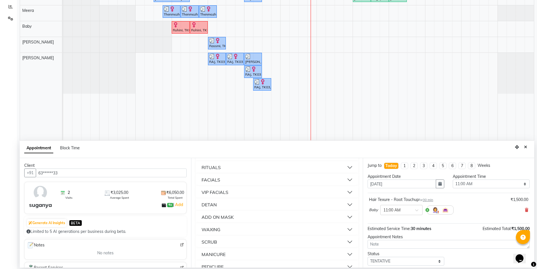
click at [258, 191] on button "VIP FACIALS" at bounding box center [277, 192] width 158 height 10
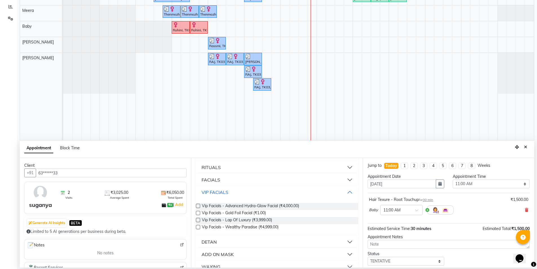
click at [257, 195] on button "VIP FACIALS" at bounding box center [277, 192] width 158 height 10
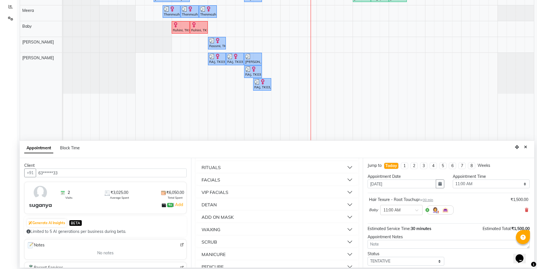
click at [267, 179] on button "FACIALS" at bounding box center [277, 180] width 158 height 10
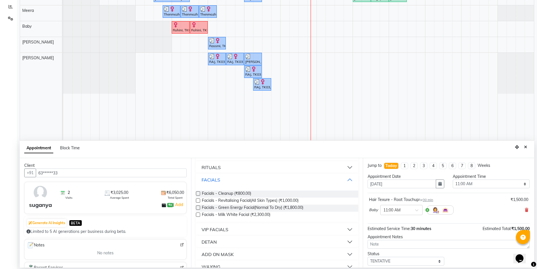
click at [267, 184] on button "FACIALS" at bounding box center [277, 180] width 158 height 10
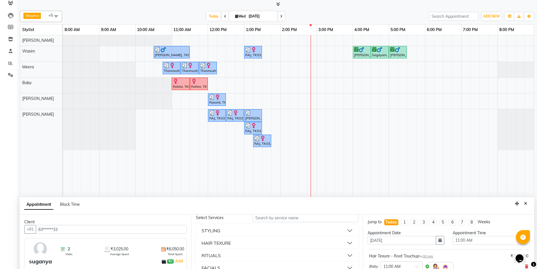
scroll to position [0, 0]
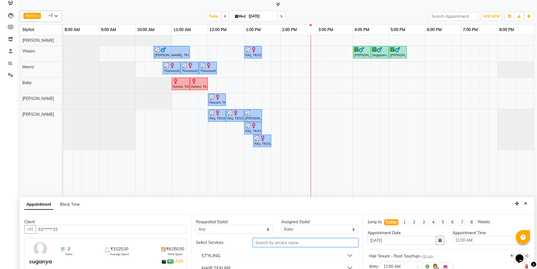
click at [286, 245] on input "text" at bounding box center [306, 242] width 106 height 9
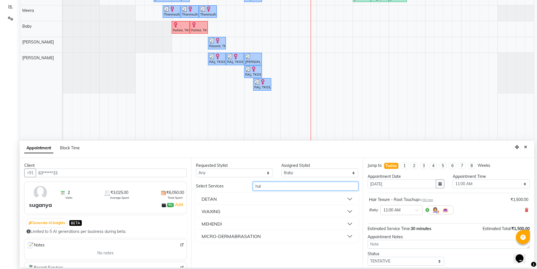
type input "hal"
click at [259, 216] on div "WAXING" at bounding box center [277, 211] width 162 height 12
click at [260, 211] on button "WAXING" at bounding box center [277, 211] width 158 height 10
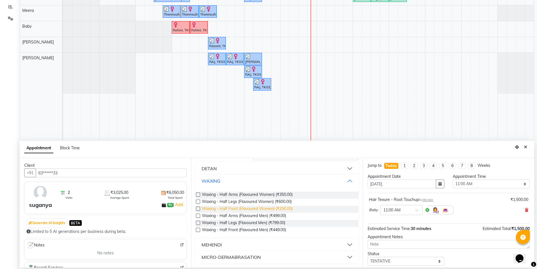
scroll to position [31, 0]
click at [267, 201] on span "Waxing - Half Legs (Flavoured Women) (₹600.00)" at bounding box center [247, 201] width 90 height 7
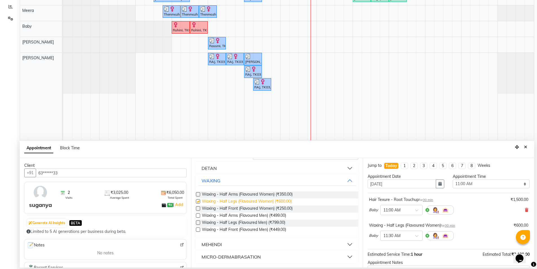
checkbox input "false"
click at [272, 181] on button "WAXING" at bounding box center [277, 180] width 158 height 10
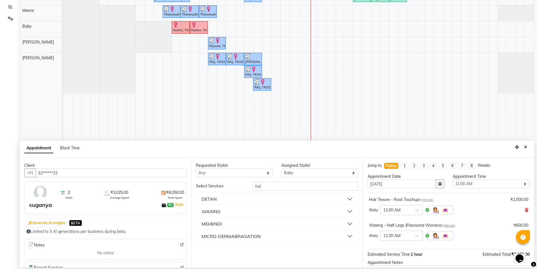
scroll to position [0, 0]
click at [289, 183] on input "hal" at bounding box center [306, 186] width 106 height 9
type input "under"
click at [238, 211] on button "WAXING" at bounding box center [277, 211] width 158 height 10
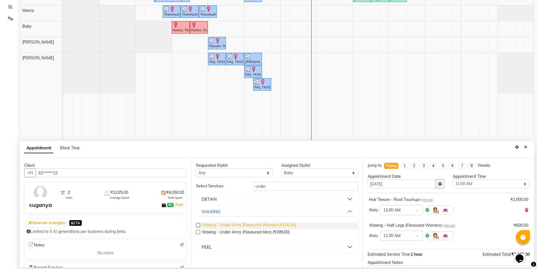
click at [249, 228] on span "Waxing - Under Arms (Flavoured Women) (₹200.00)" at bounding box center [249, 225] width 94 height 7
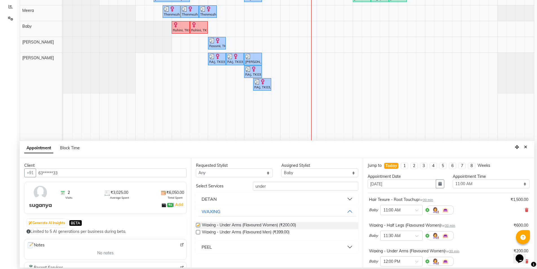
checkbox input "false"
click at [292, 189] on input "under" at bounding box center [306, 186] width 106 height 9
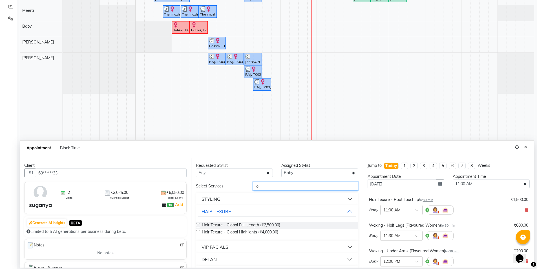
type input "l"
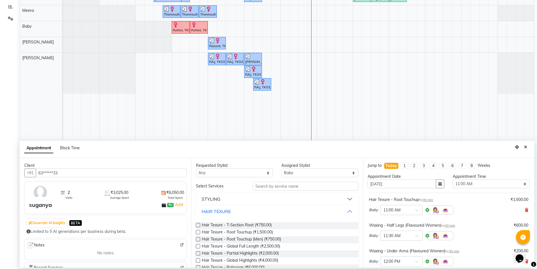
click at [232, 212] on button "HAIR TEXURE" at bounding box center [277, 211] width 158 height 10
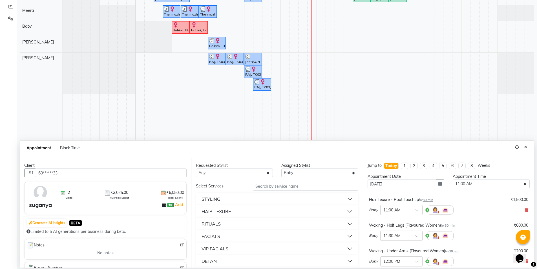
click at [237, 200] on button "STYLING" at bounding box center [277, 199] width 158 height 10
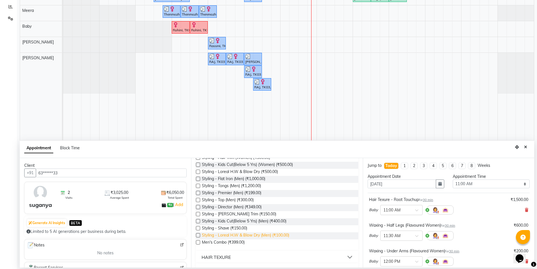
scroll to position [56, 0]
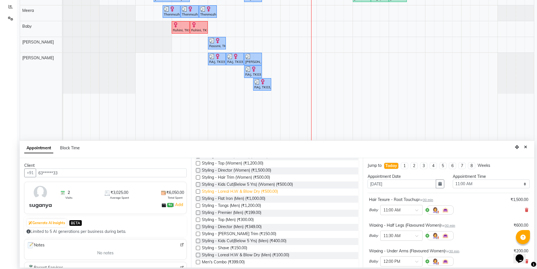
click at [259, 194] on span "Styling - Loreal H.W & Blow Dry (₹500.00)" at bounding box center [240, 191] width 76 height 7
click at [247, 191] on span "Styling - Loreal H.W & Blow Dry (₹500.00)" at bounding box center [240, 191] width 76 height 7
checkbox input "false"
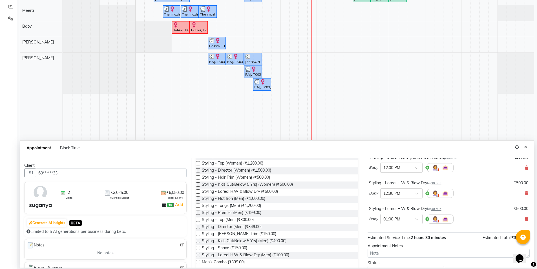
scroll to position [113, 0]
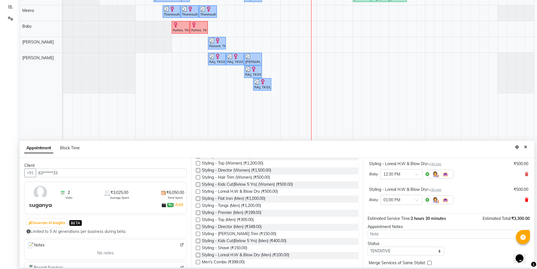
click at [525, 201] on icon at bounding box center [526, 200] width 3 height 4
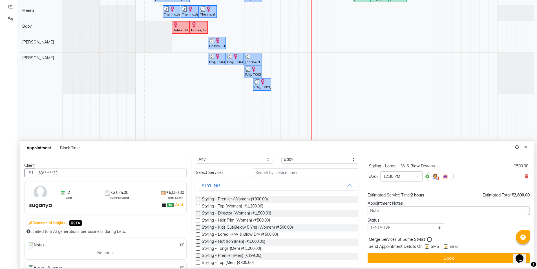
scroll to position [0, 0]
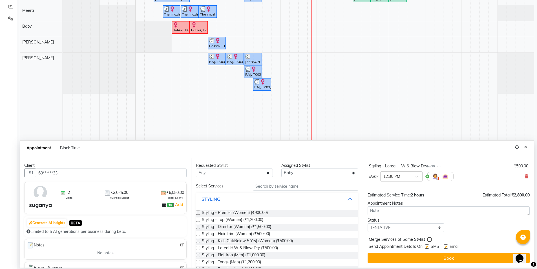
click at [428, 247] on label at bounding box center [427, 246] width 4 height 4
click at [428, 247] on input "checkbox" at bounding box center [427, 247] width 4 height 4
checkbox input "false"
click at [448, 248] on label at bounding box center [446, 246] width 4 height 4
click at [448, 248] on input "checkbox" at bounding box center [446, 247] width 4 height 4
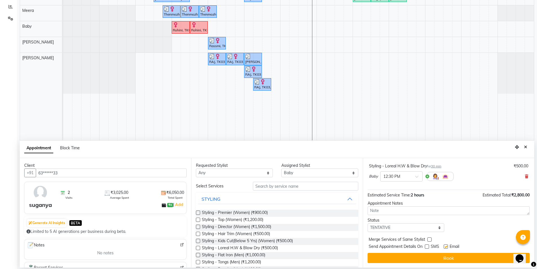
checkbox input "false"
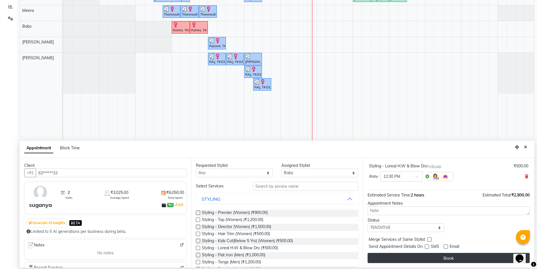
click at [444, 253] on button "Book" at bounding box center [449, 258] width 162 height 10
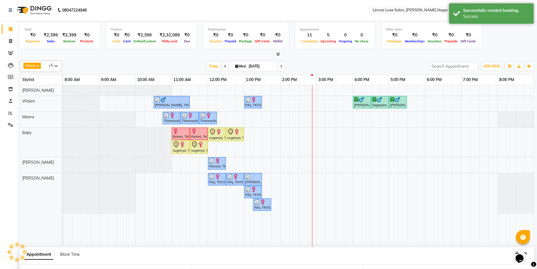
scroll to position [117, 0]
click at [13, 124] on span at bounding box center [11, 125] width 10 height 6
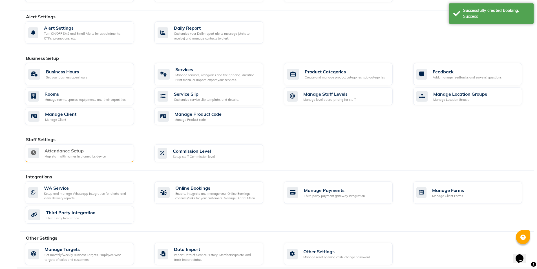
scroll to position [151, 0]
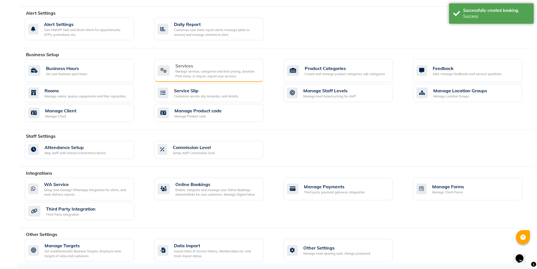
click at [199, 68] on div "Services" at bounding box center [217, 65] width 84 height 7
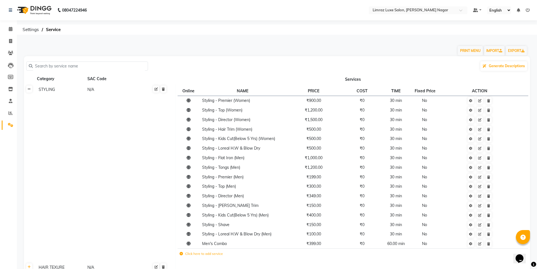
click at [28, 90] on icon at bounding box center [29, 88] width 3 height 3
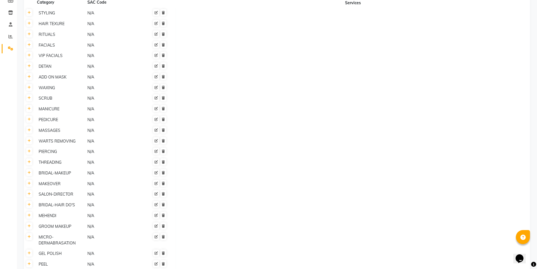
scroll to position [56, 0]
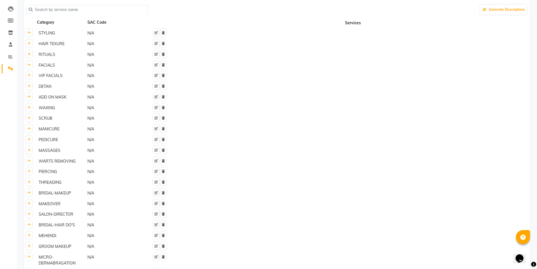
click at [31, 69] on th at bounding box center [29, 65] width 11 height 11
click at [30, 67] on link at bounding box center [29, 64] width 6 height 7
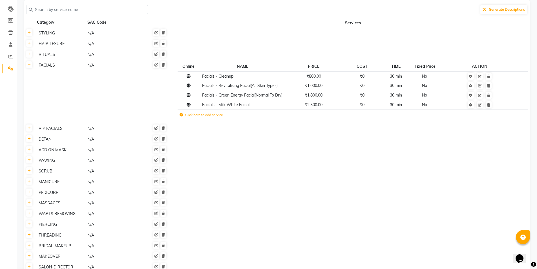
click at [212, 117] on label "Click here to add service" at bounding box center [201, 114] width 43 height 5
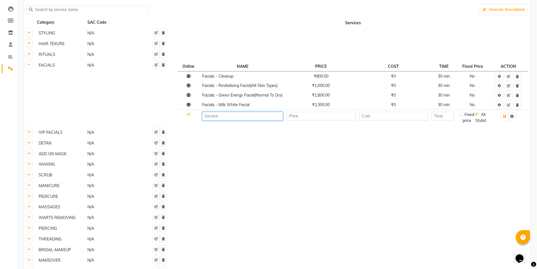
click at [222, 120] on input at bounding box center [242, 116] width 81 height 9
type input "Face Clean"
click at [315, 120] on input "number" at bounding box center [321, 116] width 69 height 9
type input "2000"
click at [449, 120] on input "number" at bounding box center [443, 116] width 22 height 9
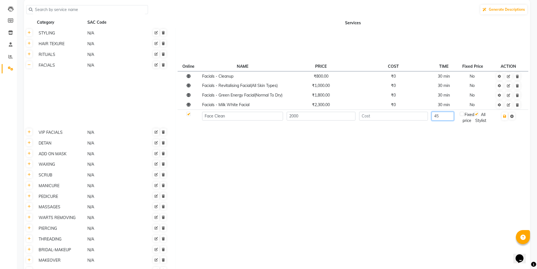
type input "45"
click at [449, 127] on td "Online NAME PRICE COST TIME Fixed Price ACTION Facials - Cleanup ₹800.00 ₹0 30 …" at bounding box center [353, 93] width 355 height 67
click at [506, 118] on icon "button" at bounding box center [505, 116] width 3 height 3
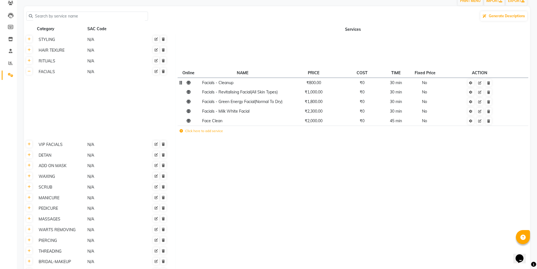
scroll to position [0, 0]
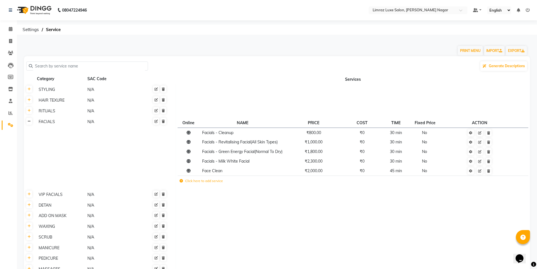
click at [28, 122] on icon at bounding box center [29, 121] width 3 height 3
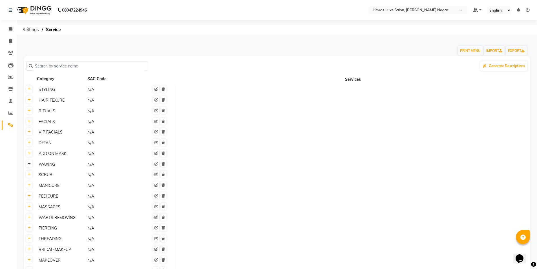
click at [29, 165] on icon at bounding box center [29, 163] width 3 height 3
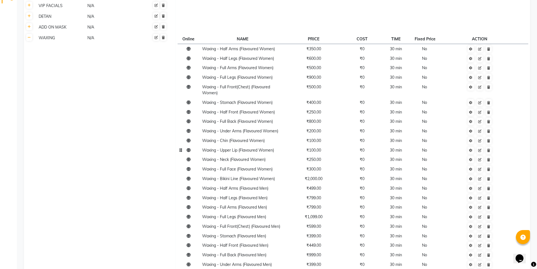
scroll to position [113, 0]
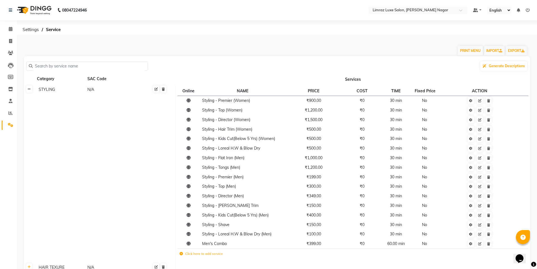
click at [27, 89] on link at bounding box center [29, 88] width 6 height 7
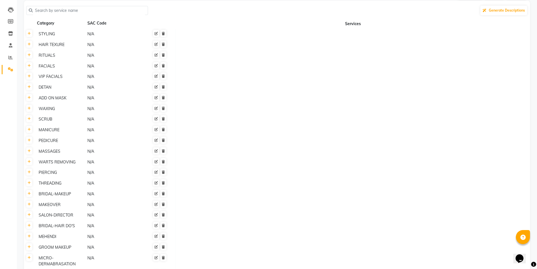
scroll to position [113, 0]
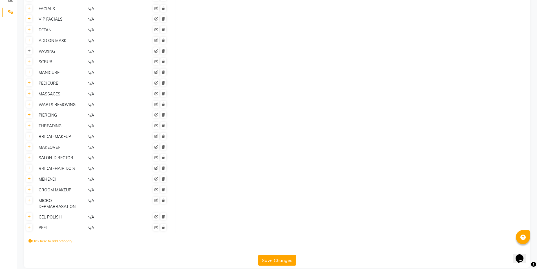
click at [29, 51] on icon at bounding box center [29, 50] width 3 height 3
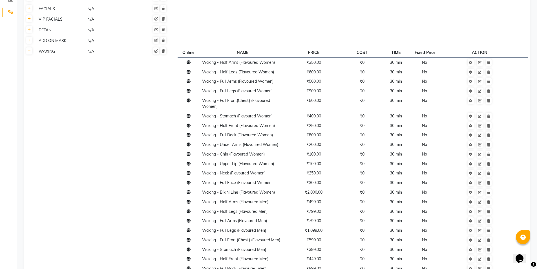
click at [32, 42] on th at bounding box center [29, 40] width 11 height 11
click at [29, 41] on icon at bounding box center [29, 40] width 3 height 3
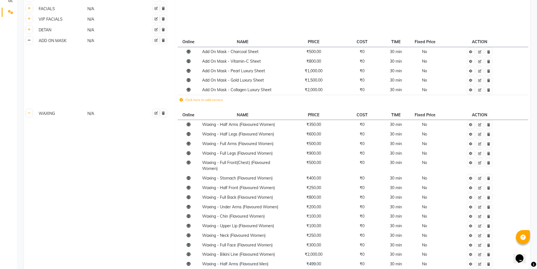
click at [29, 41] on icon at bounding box center [29, 40] width 3 height 3
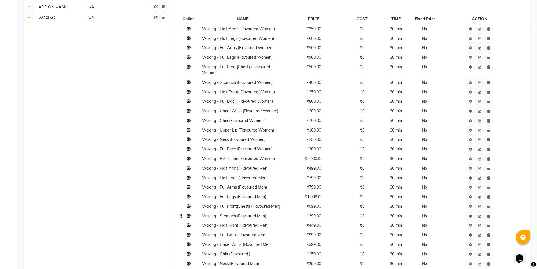
scroll to position [226, 0]
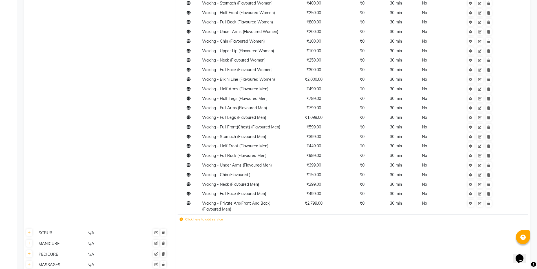
click at [210, 220] on label "Click here to add service" at bounding box center [201, 219] width 43 height 5
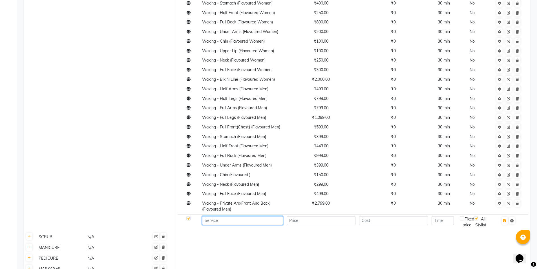
click at [225, 224] on input at bounding box center [242, 220] width 81 height 9
type input "Waxing"
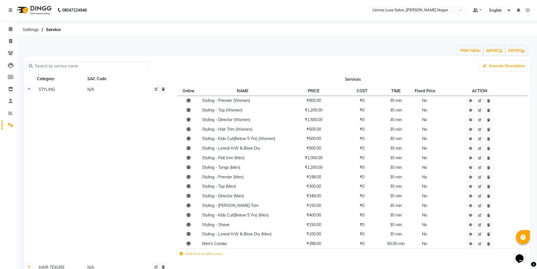
click at [30, 90] on icon at bounding box center [29, 88] width 3 height 3
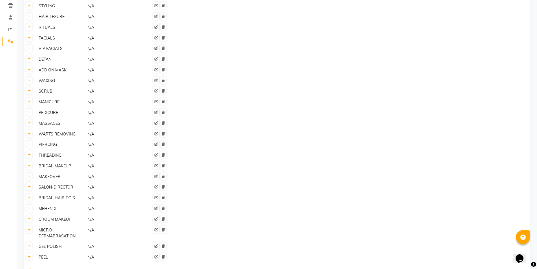
scroll to position [120, 0]
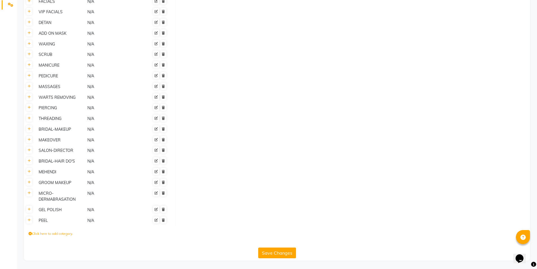
click at [32, 44] on th at bounding box center [29, 44] width 11 height 11
click at [29, 44] on icon at bounding box center [29, 43] width 3 height 3
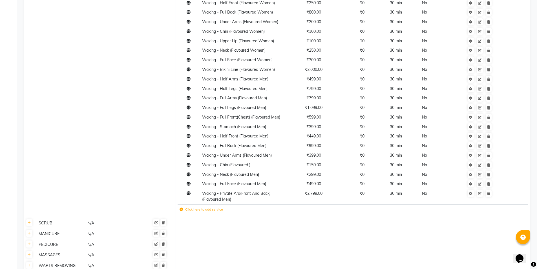
scroll to position [346, 0]
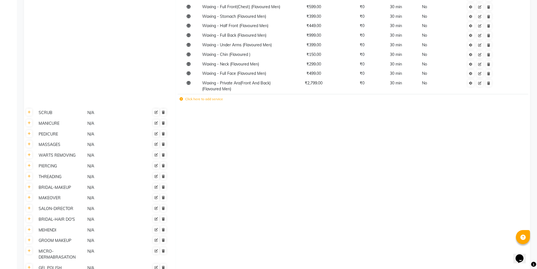
click at [217, 100] on label "Click here to add service" at bounding box center [201, 98] width 43 height 5
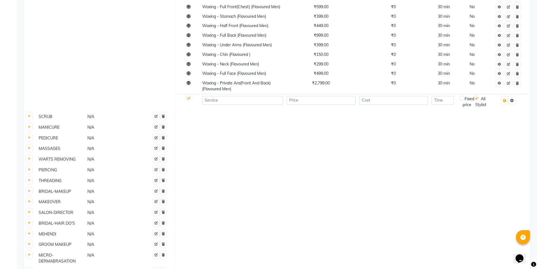
click at [247, 106] on td at bounding box center [242, 102] width 85 height 16
click at [250, 103] on input at bounding box center [242, 100] width 81 height 9
type input "W"
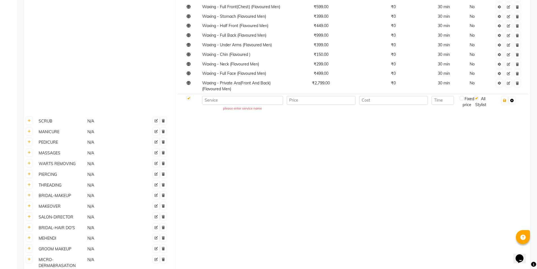
click at [513, 104] on link at bounding box center [512, 100] width 6 height 7
click at [514, 100] on icon at bounding box center [512, 100] width 3 height 3
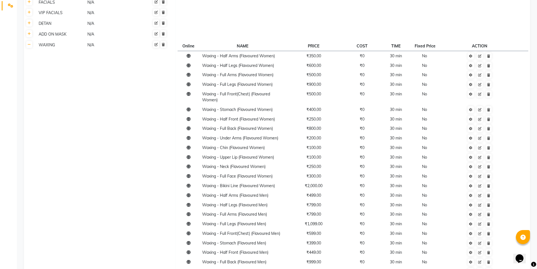
scroll to position [7, 0]
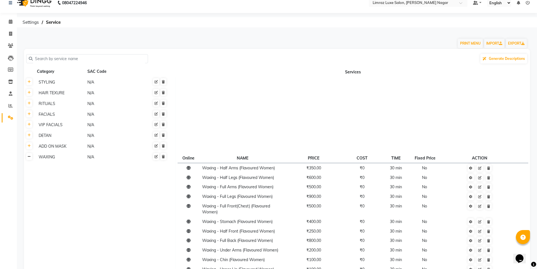
click at [28, 156] on icon at bounding box center [29, 156] width 3 height 3
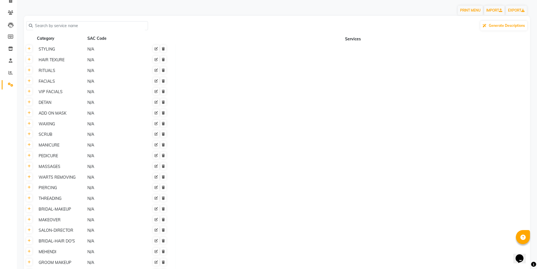
scroll to position [113, 0]
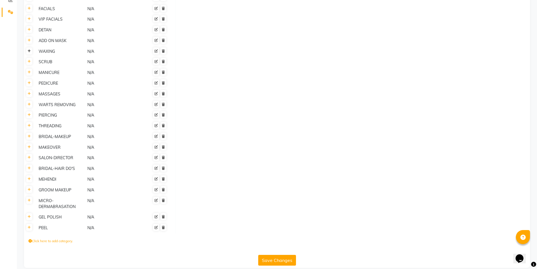
click at [30, 52] on icon at bounding box center [29, 50] width 3 height 3
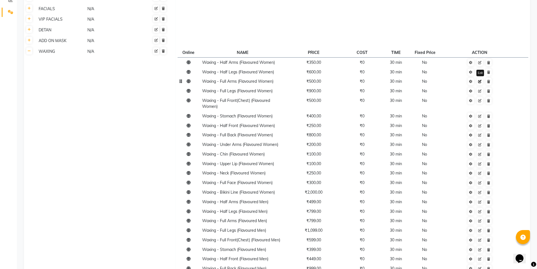
click at [481, 83] on icon at bounding box center [479, 81] width 3 height 3
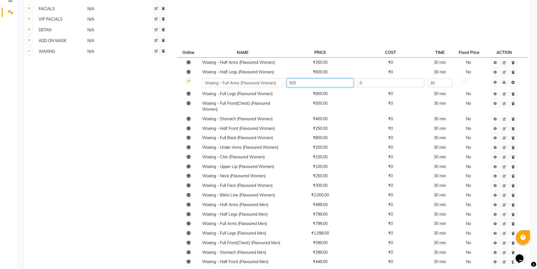
click at [311, 87] on input "500" at bounding box center [320, 82] width 67 height 9
type input "550"
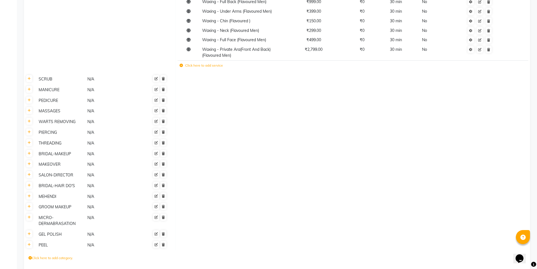
scroll to position [405, 0]
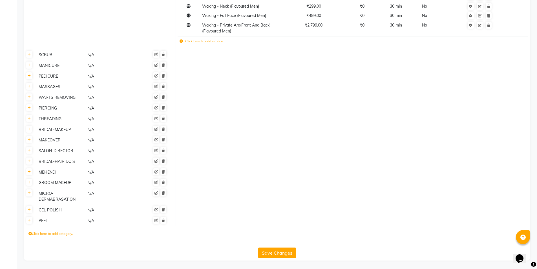
click at [280, 253] on button "Save Changes" at bounding box center [277, 252] width 38 height 11
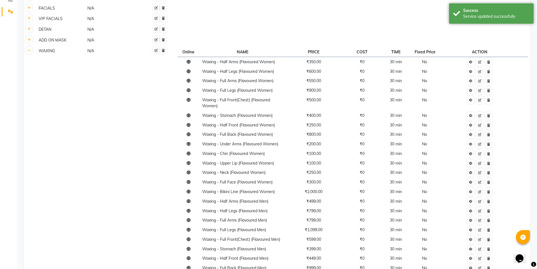
scroll to position [9, 0]
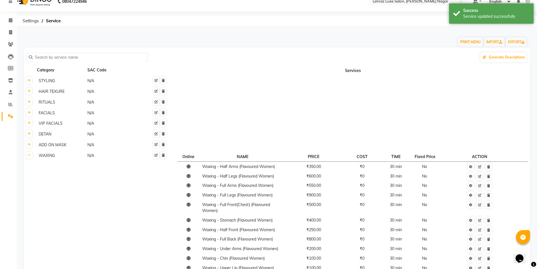
click at [30, 157] on link at bounding box center [29, 154] width 6 height 7
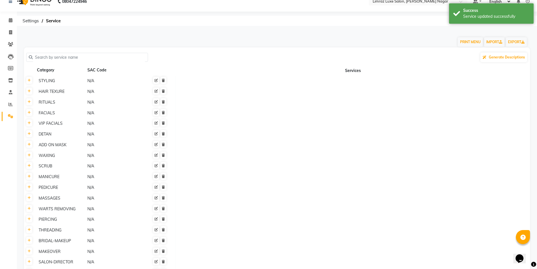
scroll to position [0, 0]
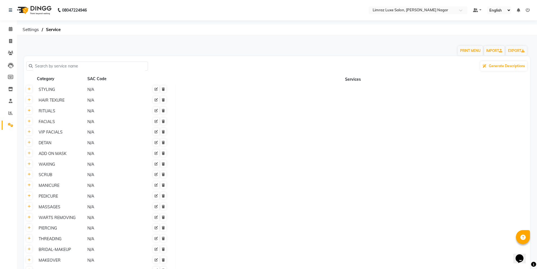
click at [35, 16] on img at bounding box center [33, 10] width 39 height 16
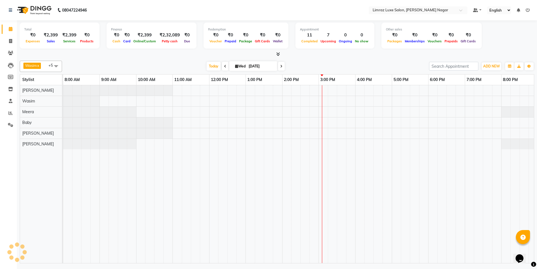
click at [38, 11] on img at bounding box center [33, 10] width 39 height 16
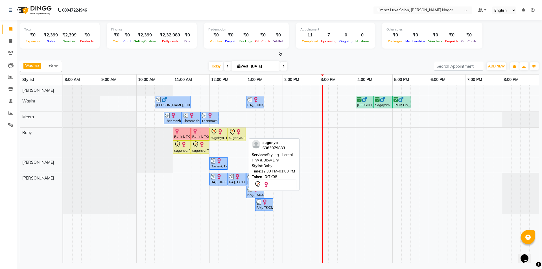
click at [240, 137] on div "suganya, TK08, 12:30 PM-01:00 PM, Styling - Loreal H.W & Blow Dry" at bounding box center [236, 134] width 17 height 12
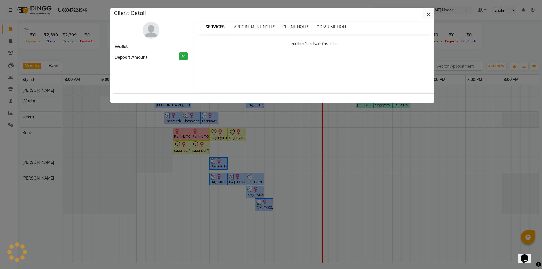
select select "7"
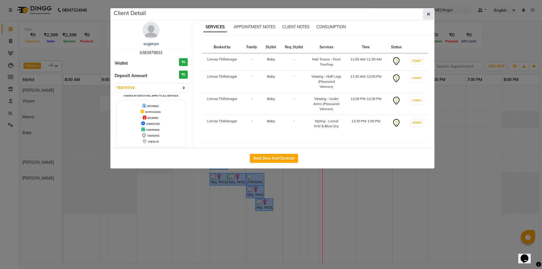
click at [430, 15] on icon "button" at bounding box center [428, 14] width 3 height 5
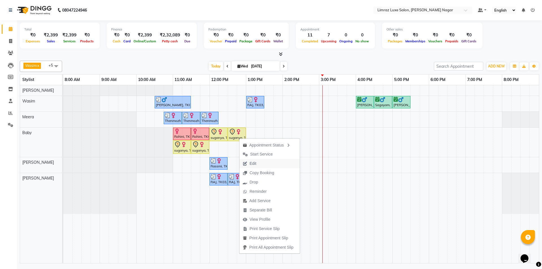
click at [262, 163] on button "Edit" at bounding box center [269, 163] width 60 height 9
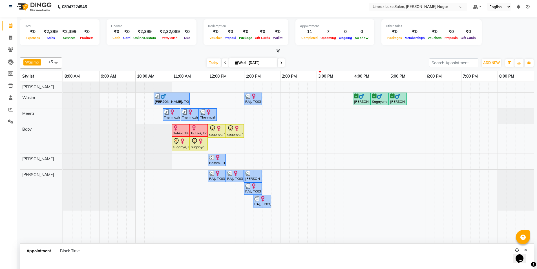
select select "tentative"
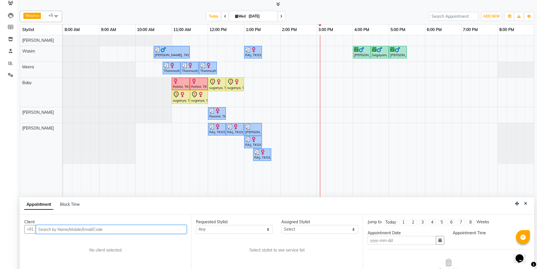
type input "03-09-2025"
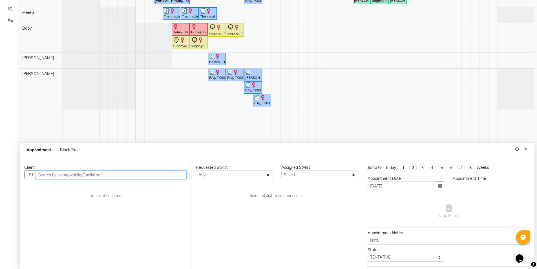
select select "660"
select select "74161"
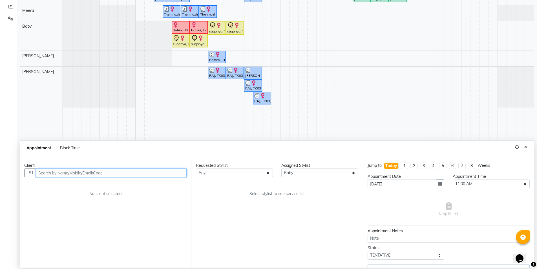
select select "3648"
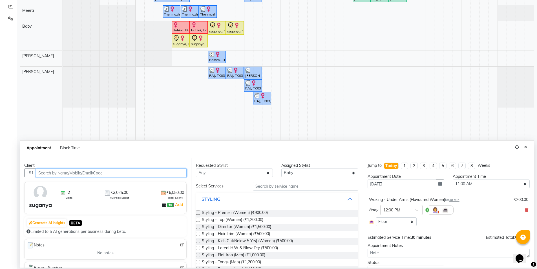
select select "3648"
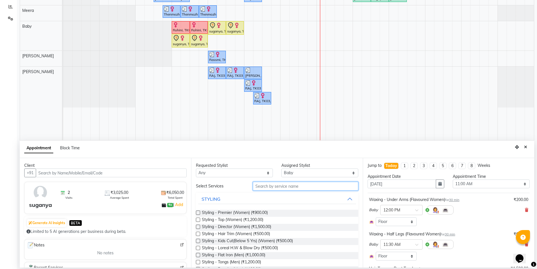
click at [295, 188] on input "text" at bounding box center [306, 186] width 106 height 9
type input "h"
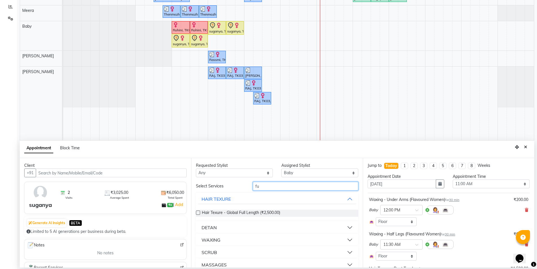
type input "f"
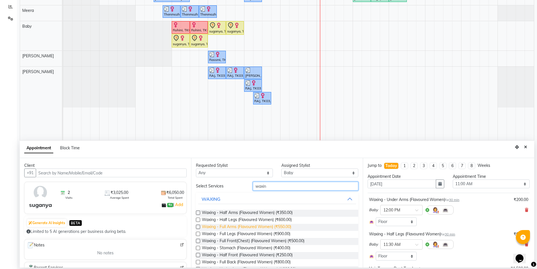
type input "waxin"
click at [257, 225] on span "Waxing - Full Arms (Flavoured Women) (₹550.00)" at bounding box center [246, 227] width 89 height 7
checkbox input "false"
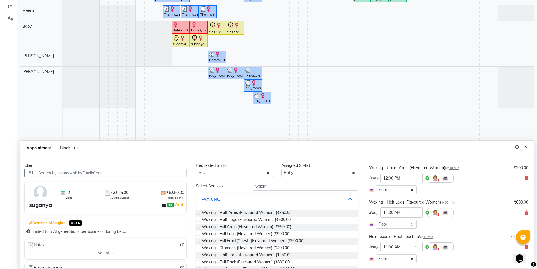
scroll to position [113, 0]
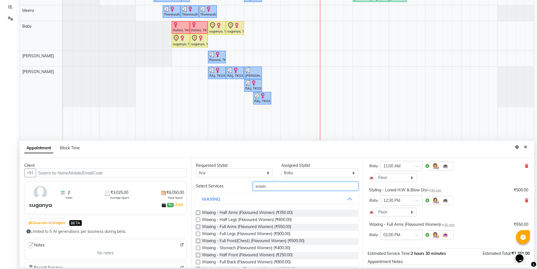
click at [342, 190] on input "waxin" at bounding box center [306, 186] width 106 height 9
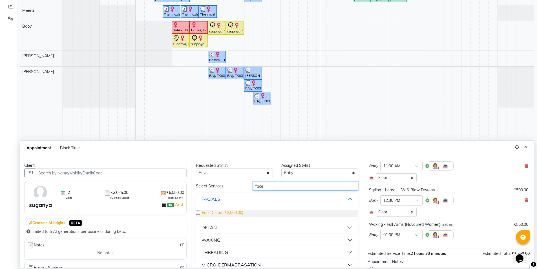
type input "face"
click at [221, 212] on span "Face Clean (₹2,000.00)" at bounding box center [222, 213] width 41 height 7
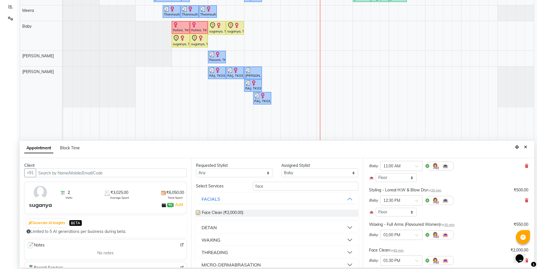
checkbox input "false"
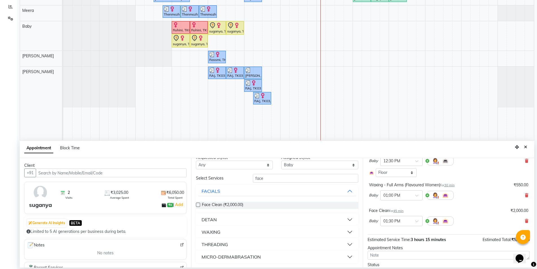
scroll to position [181, 0]
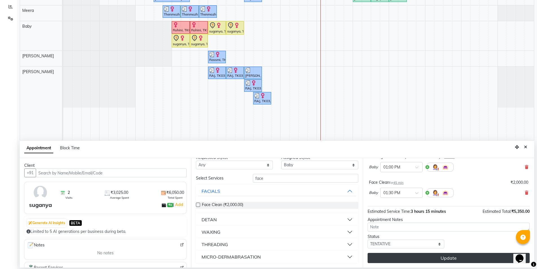
click at [453, 260] on button "Update" at bounding box center [449, 258] width 162 height 10
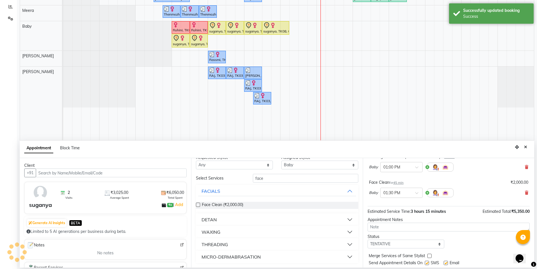
scroll to position [0, 0]
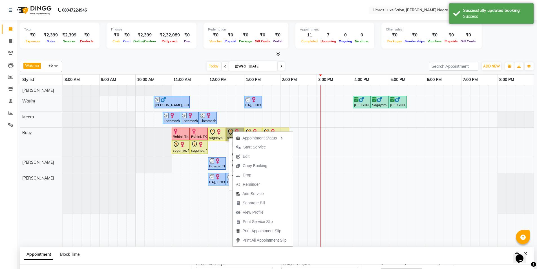
click at [215, 132] on icon at bounding box center [212, 131] width 7 height 7
select select "7"
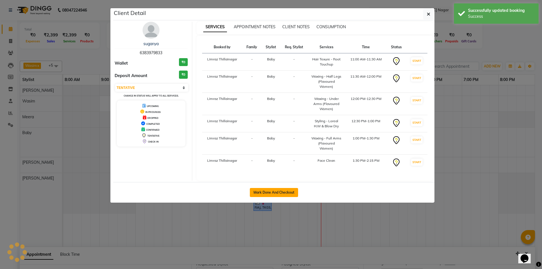
click at [287, 191] on button "Mark Done And Checkout" at bounding box center [274, 192] width 48 height 9
select select "7280"
select select "service"
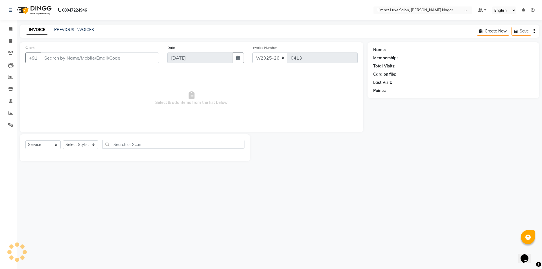
type input "63******33"
select select "74161"
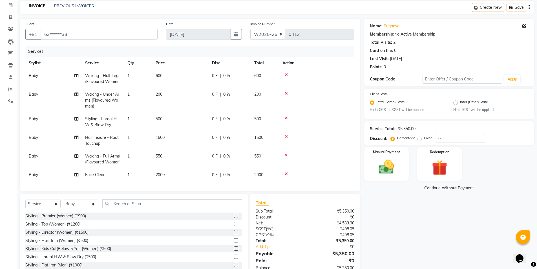
scroll to position [42, 0]
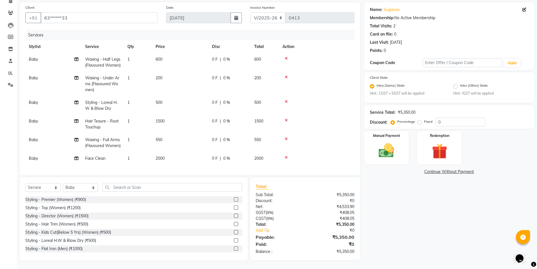
click at [130, 96] on td "1" at bounding box center [138, 105] width 28 height 19
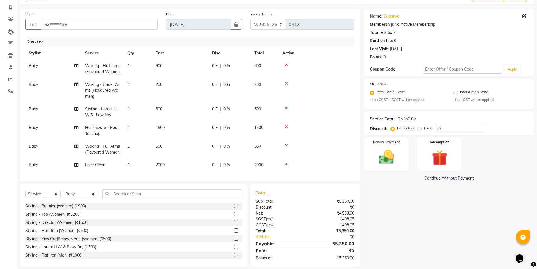
select select "74161"
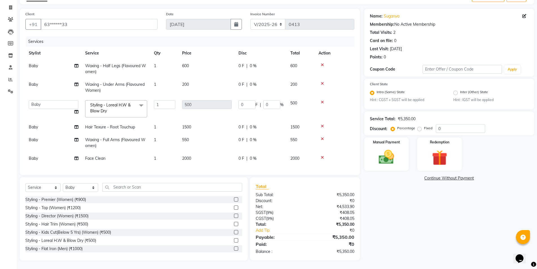
scroll to position [38, 0]
drag, startPoint x: 166, startPoint y: 100, endPoint x: 147, endPoint y: 98, distance: 19.5
click at [147, 98] on tr "Amir Anand Azim Baby Beena Bharathi bishal david Jothi Karthiga Keerthana Limra…" at bounding box center [189, 109] width 329 height 24
type input "2"
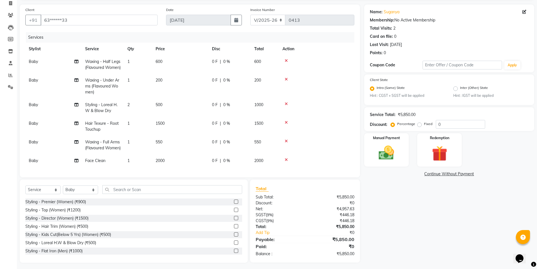
click at [170, 79] on tbody "Baby Waxing - Half Legs (Flavoured Women) 1 600 0 F | 0 % 600 Baby Waxing - Und…" at bounding box center [189, 111] width 329 height 112
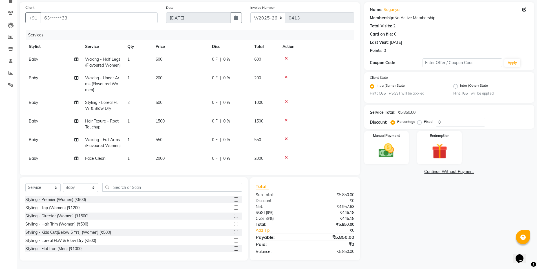
scroll to position [42, 0]
click at [388, 146] on img at bounding box center [387, 151] width 26 height 18
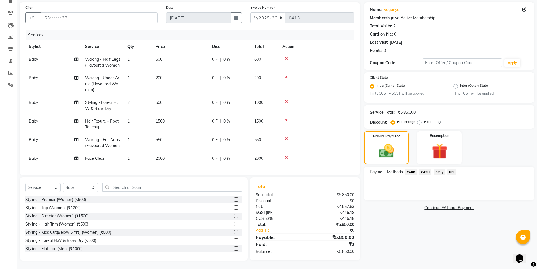
click at [437, 170] on span "GPay" at bounding box center [440, 172] width 12 height 6
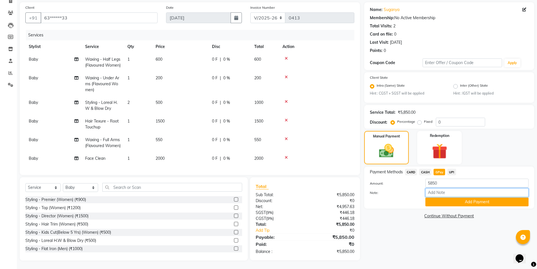
click at [445, 188] on input "Note:" at bounding box center [477, 192] width 103 height 9
type input "gpay mam"
click at [448, 201] on button "Add Payment" at bounding box center [477, 201] width 103 height 9
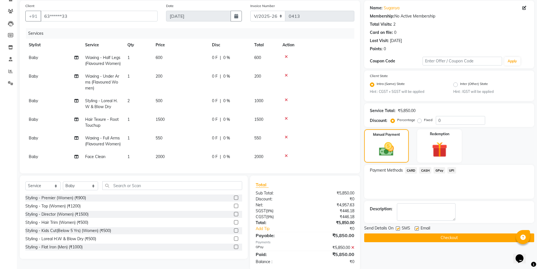
click at [417, 226] on div "Email" at bounding box center [425, 228] width 20 height 7
click at [416, 229] on label at bounding box center [417, 228] width 4 height 4
click at [416, 229] on input "checkbox" at bounding box center [417, 229] width 4 height 4
checkbox input "false"
click at [397, 228] on label at bounding box center [398, 228] width 4 height 4
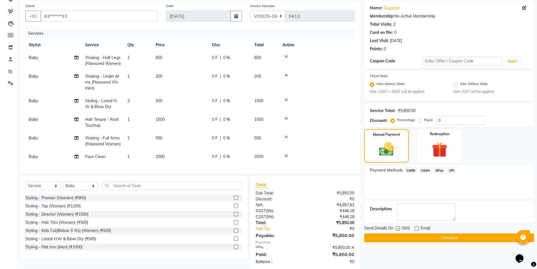
click at [397, 228] on input "checkbox" at bounding box center [398, 229] width 4 height 4
checkbox input "false"
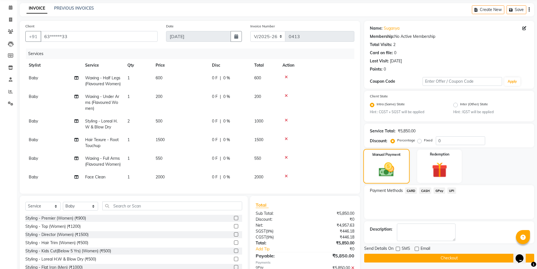
scroll to position [0, 0]
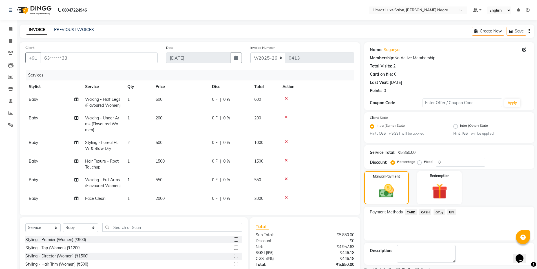
click at [460, 124] on label "Inter (Other) State" at bounding box center [474, 126] width 28 height 7
click at [460, 124] on input "Inter (Other) State" at bounding box center [462, 125] width 4 height 4
radio input "true"
click at [376, 128] on div "Intra (Same) State" at bounding box center [387, 126] width 35 height 7
click at [377, 127] on label "Intra (Same) State" at bounding box center [391, 126] width 28 height 7
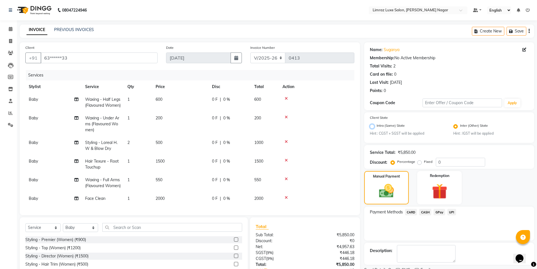
click at [377, 127] on input "Intra (Same) State" at bounding box center [379, 125] width 4 height 4
radio input "true"
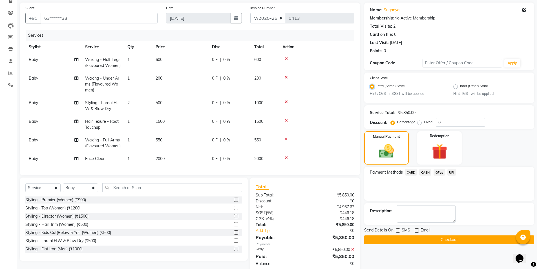
scroll to position [53, 0]
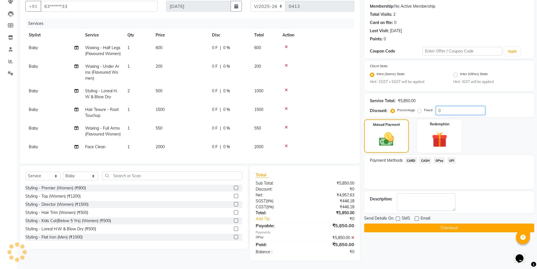
drag, startPoint x: 443, startPoint y: 109, endPoint x: 425, endPoint y: 106, distance: 18.9
click at [425, 106] on div "Percentage Fixed 0" at bounding box center [438, 110] width 93 height 9
type input "5"
click at [404, 225] on button "Checkout" at bounding box center [449, 227] width 170 height 9
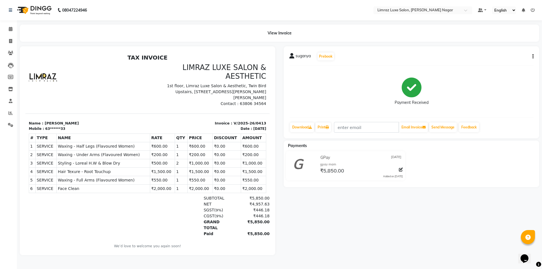
drag, startPoint x: 261, startPoint y: 251, endPoint x: 239, endPoint y: 184, distance: 70.7
click at [37, 11] on img at bounding box center [33, 10] width 39 height 16
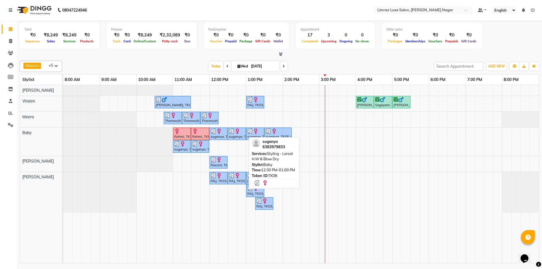
click at [241, 138] on div "suganya, TK08, 12:30 PM-01:00 PM, Styling - Loreal H.W & Blow Dry" at bounding box center [236, 133] width 17 height 11
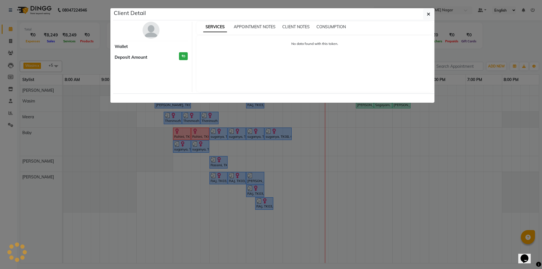
select select "3"
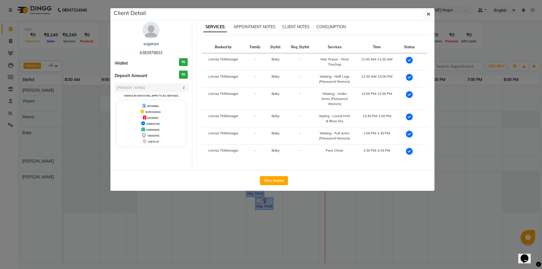
drag, startPoint x: 166, startPoint y: 52, endPoint x: 121, endPoint y: 48, distance: 45.0
click at [121, 48] on div "suganya 6383979833" at bounding box center [151, 48] width 73 height 15
copy div "suganya 6383979833"
click at [429, 13] on icon "button" at bounding box center [428, 14] width 3 height 5
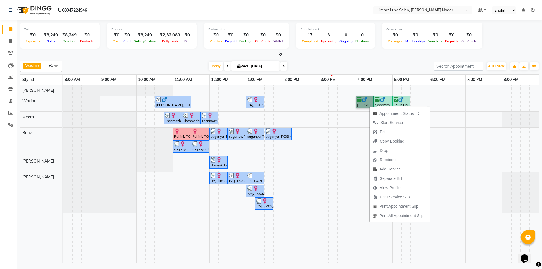
click at [361, 102] on link "Sagayam, TK02, 04:00 PM-04:30 PM, Styling - Top (Men)" at bounding box center [365, 102] width 18 height 12
select select "6"
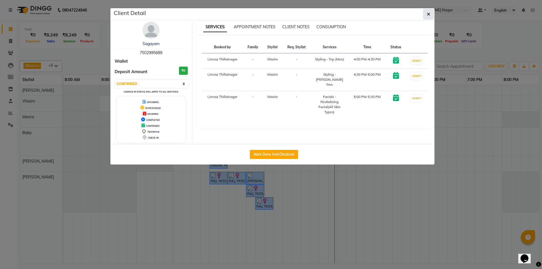
click at [429, 14] on icon "button" at bounding box center [428, 14] width 3 height 5
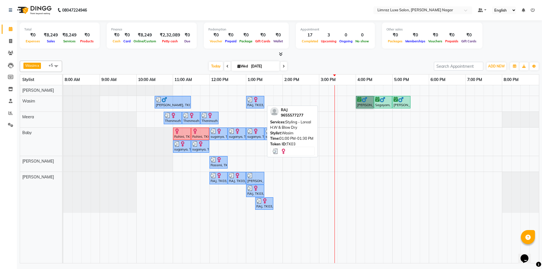
click at [258, 100] on img at bounding box center [256, 100] width 6 height 6
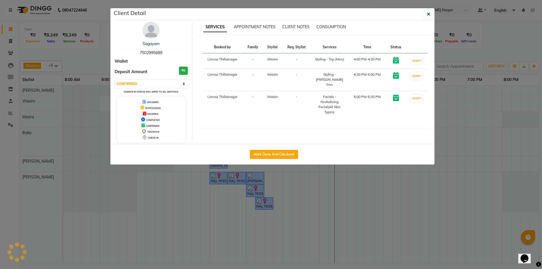
select select "3"
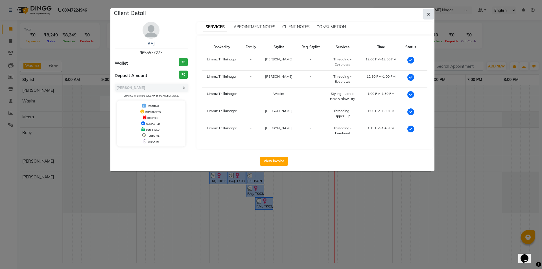
click at [424, 14] on button "button" at bounding box center [428, 14] width 11 height 11
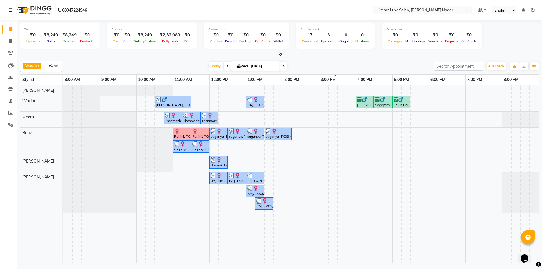
drag, startPoint x: 374, startPoint y: 85, endPoint x: 374, endPoint y: 93, distance: 7.3
drag, startPoint x: 374, startPoint y: 93, endPoint x: 363, endPoint y: 65, distance: 29.5
click at [363, 65] on div "Today Wed 03-09-2025" at bounding box center [248, 66] width 366 height 8
click at [368, 107] on div "Sagayam, TK02, 04:00 PM-04:30 PM, Styling - Top (Men)" at bounding box center [364, 102] width 17 height 11
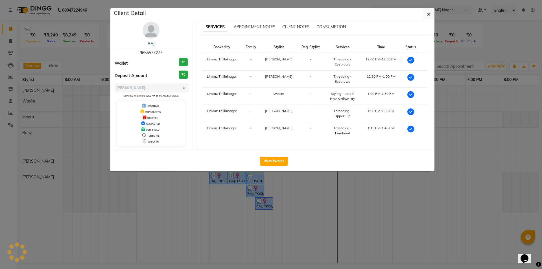
select select "6"
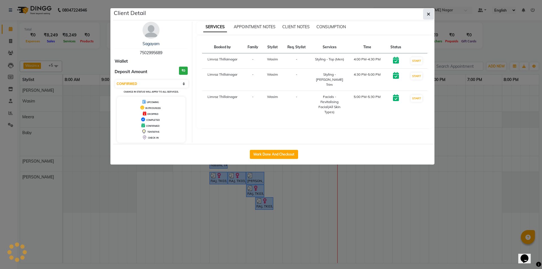
click at [429, 15] on icon "button" at bounding box center [428, 14] width 3 height 5
